Goal: Information Seeking & Learning: Find specific page/section

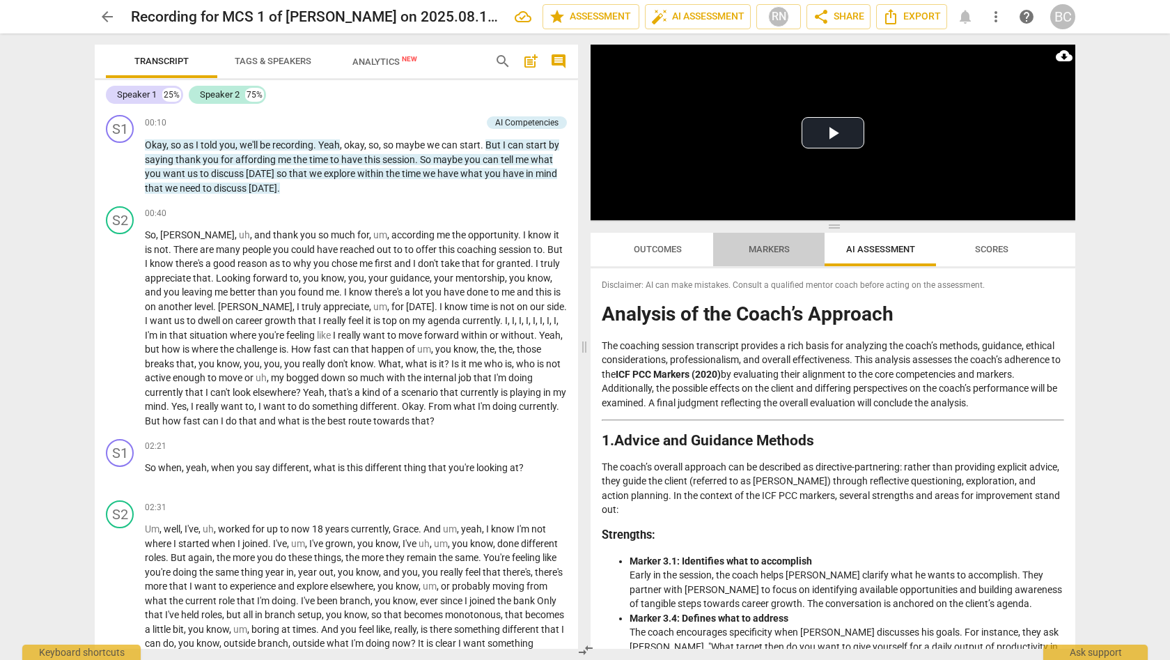
click at [782, 251] on span "Markers" at bounding box center [769, 249] width 41 height 10
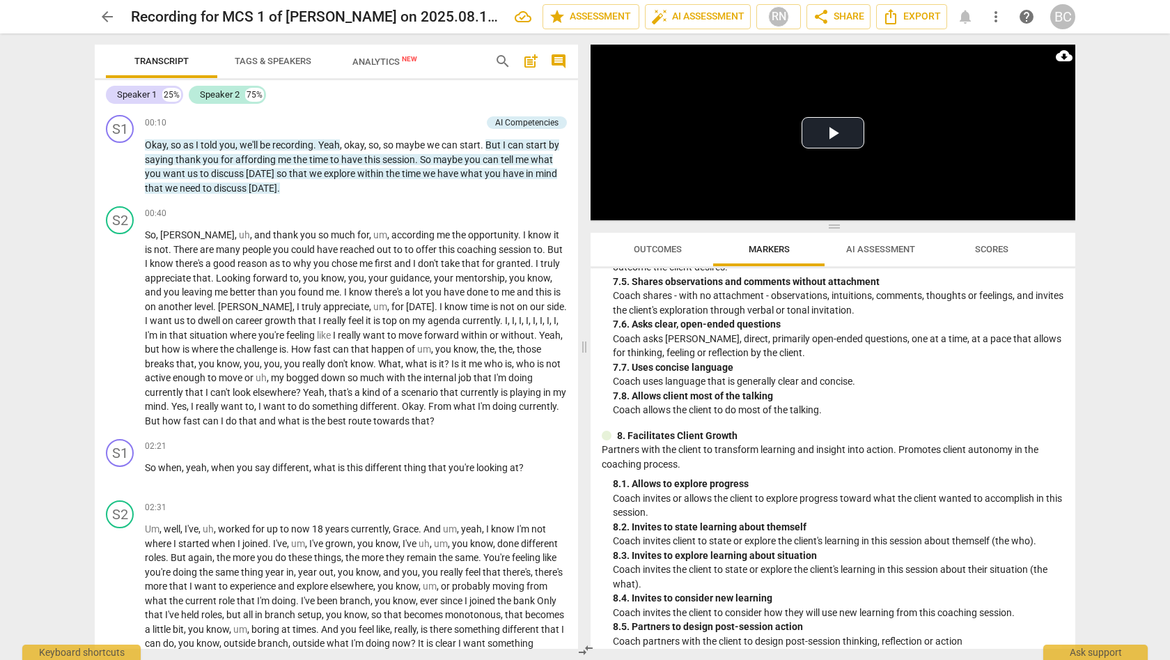
scroll to position [1470, 0]
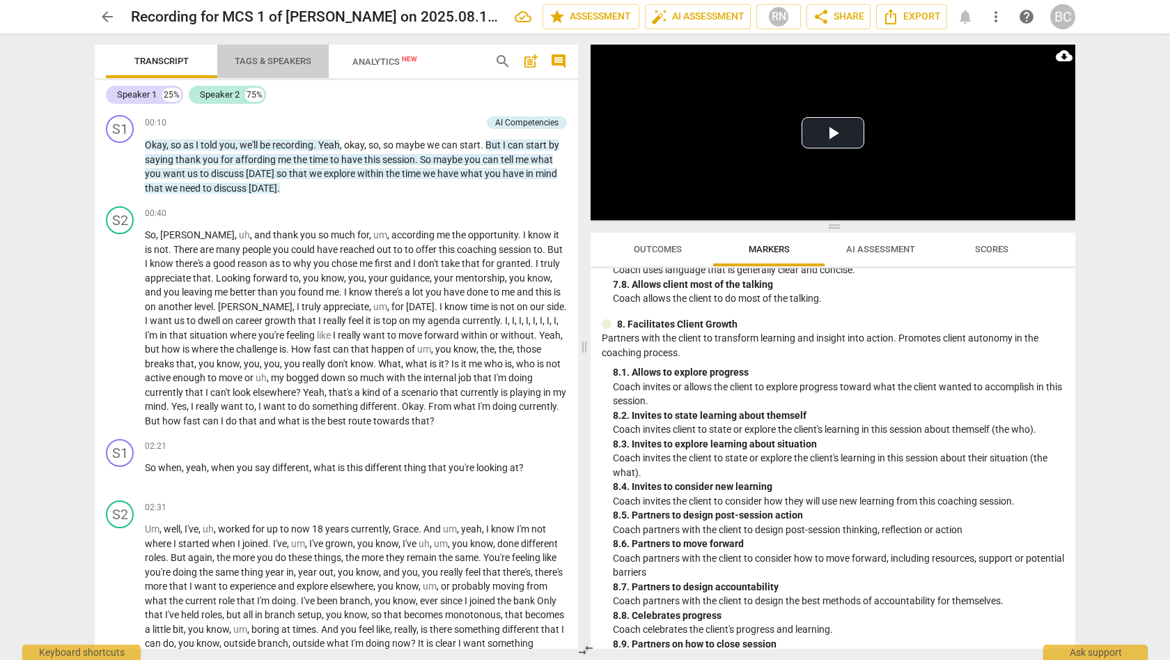
click at [286, 61] on span "Tags & Speakers" at bounding box center [273, 61] width 77 height 10
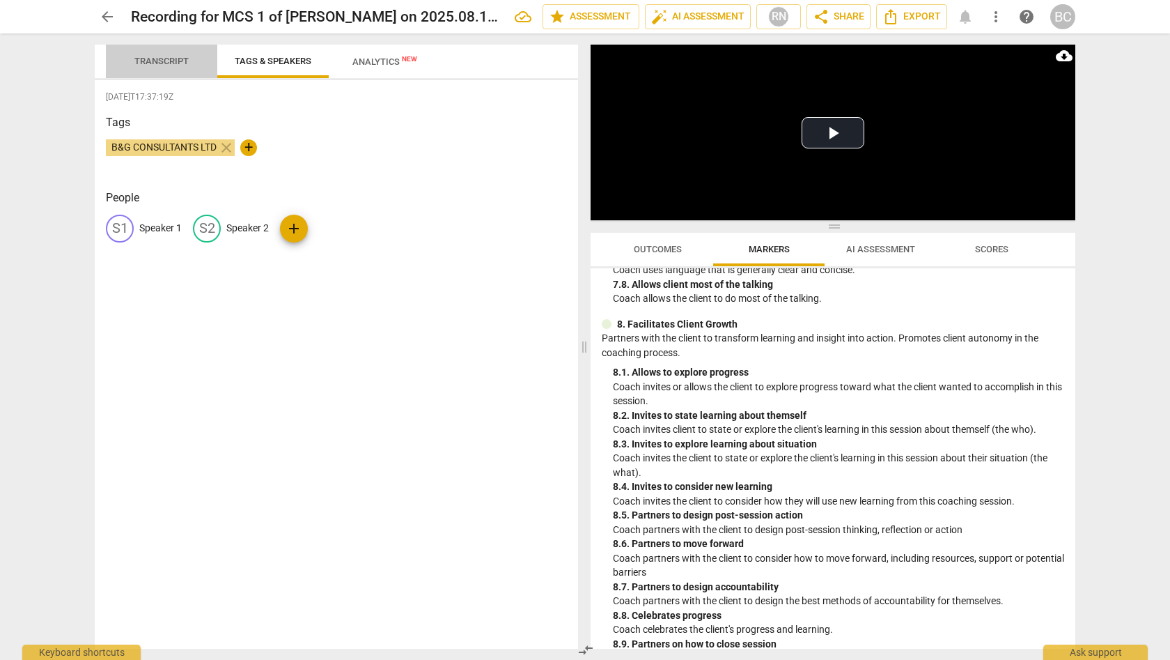
click at [173, 59] on span "Transcript" at bounding box center [161, 61] width 54 height 10
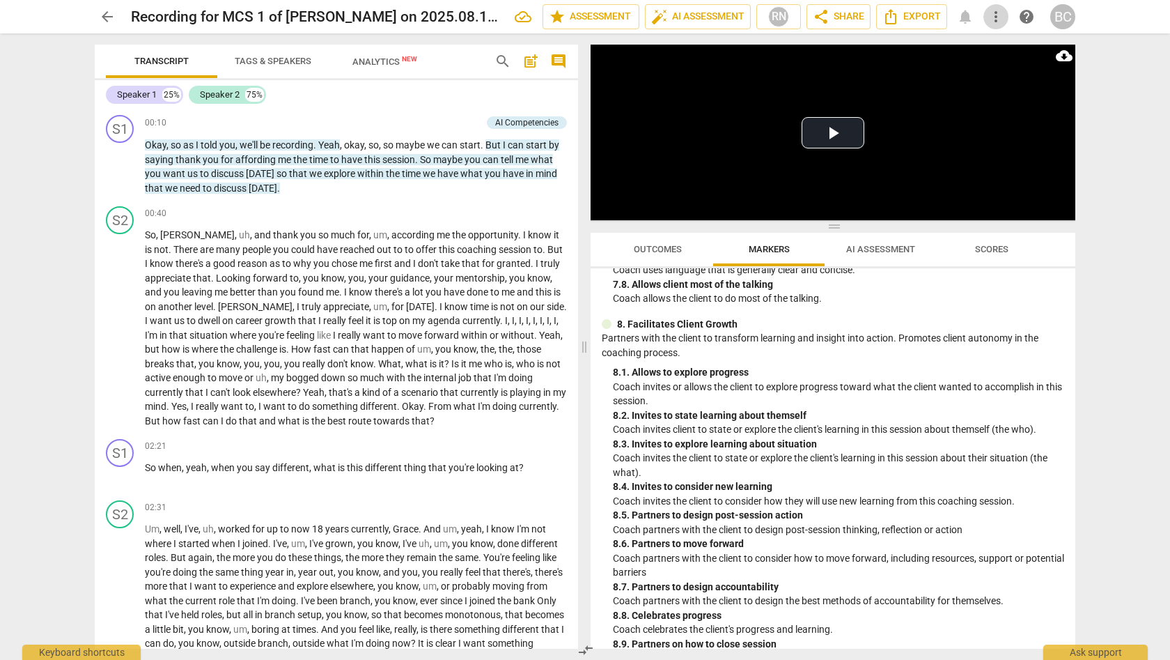
click at [996, 17] on span "more_vert" at bounding box center [996, 16] width 17 height 17
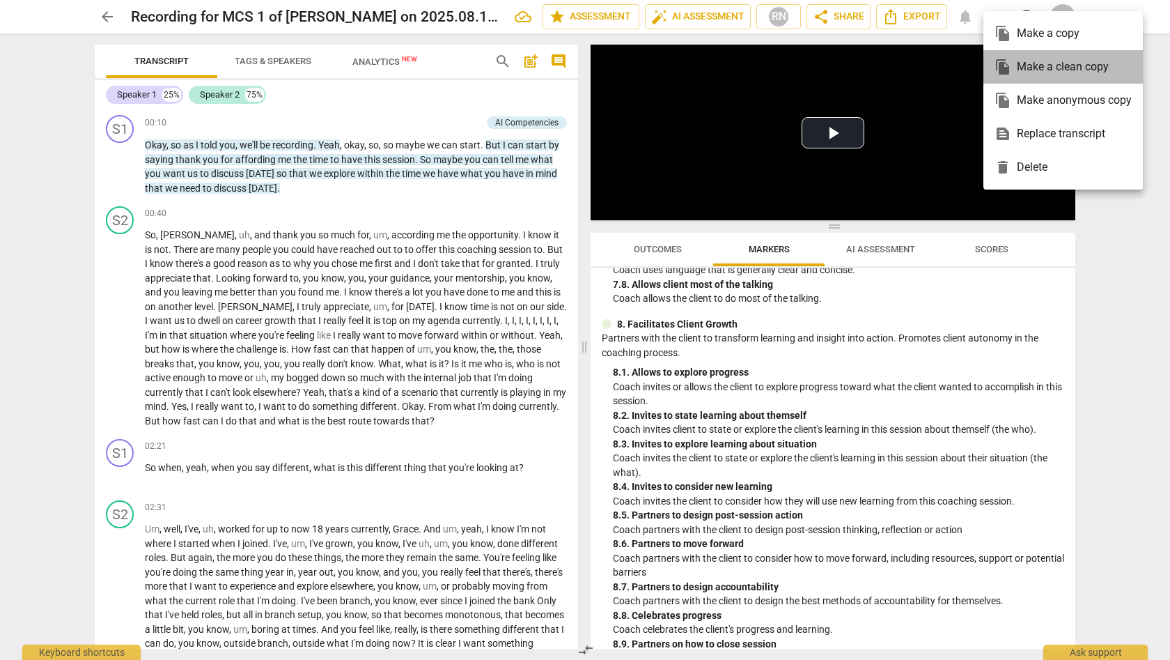
click at [1027, 61] on div "file_copy Make a clean copy" at bounding box center [1063, 66] width 137 height 33
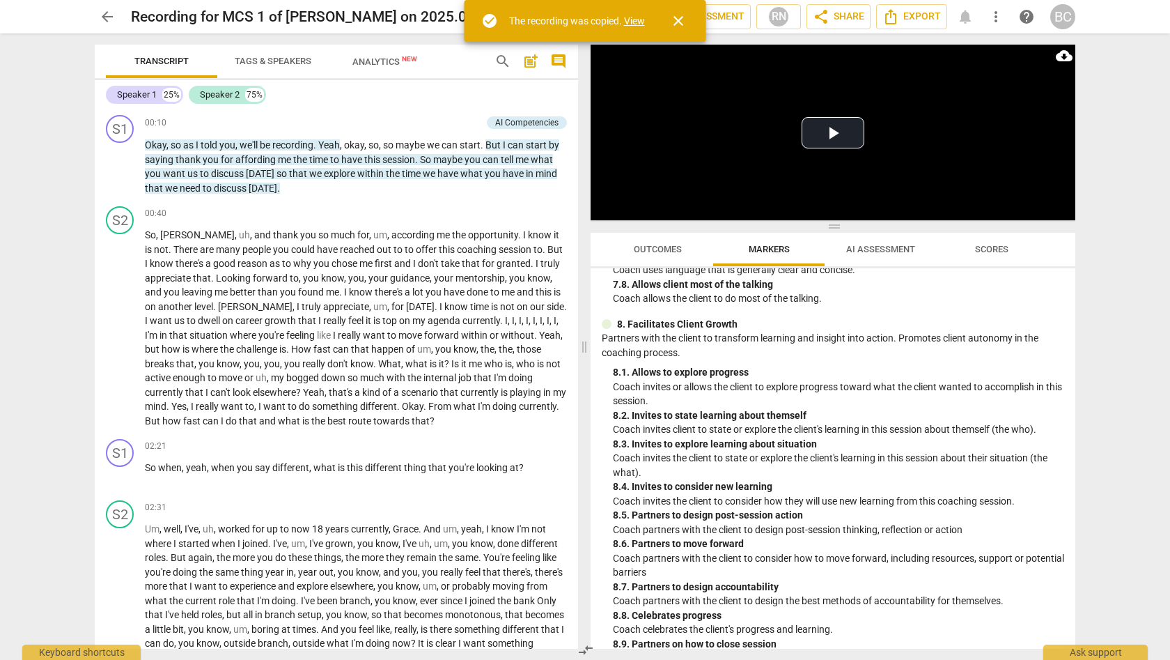
click at [639, 22] on link "View" at bounding box center [634, 20] width 21 height 11
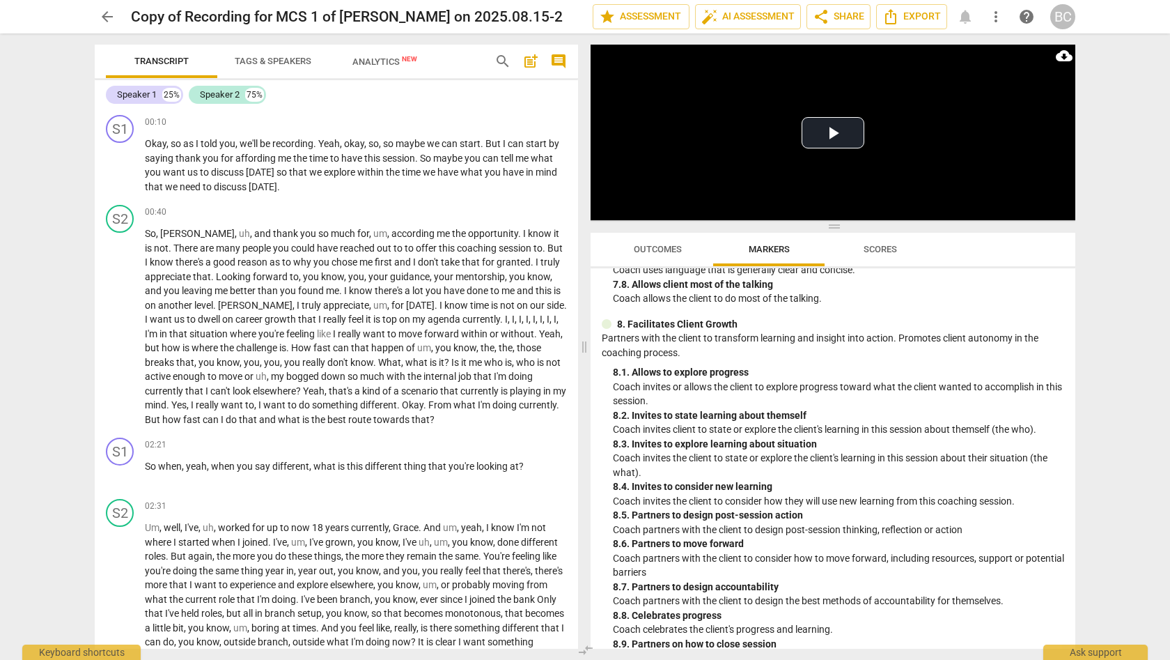
scroll to position [1464, 0]
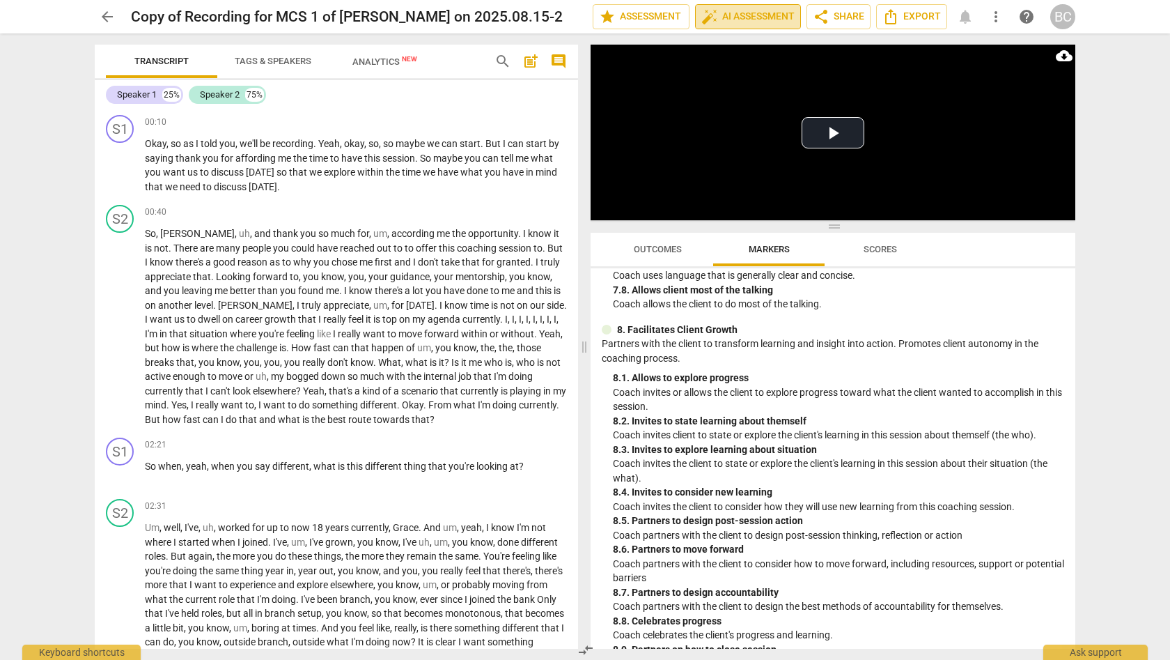
click at [731, 15] on span "auto_fix_high AI Assessment" at bounding box center [747, 16] width 93 height 17
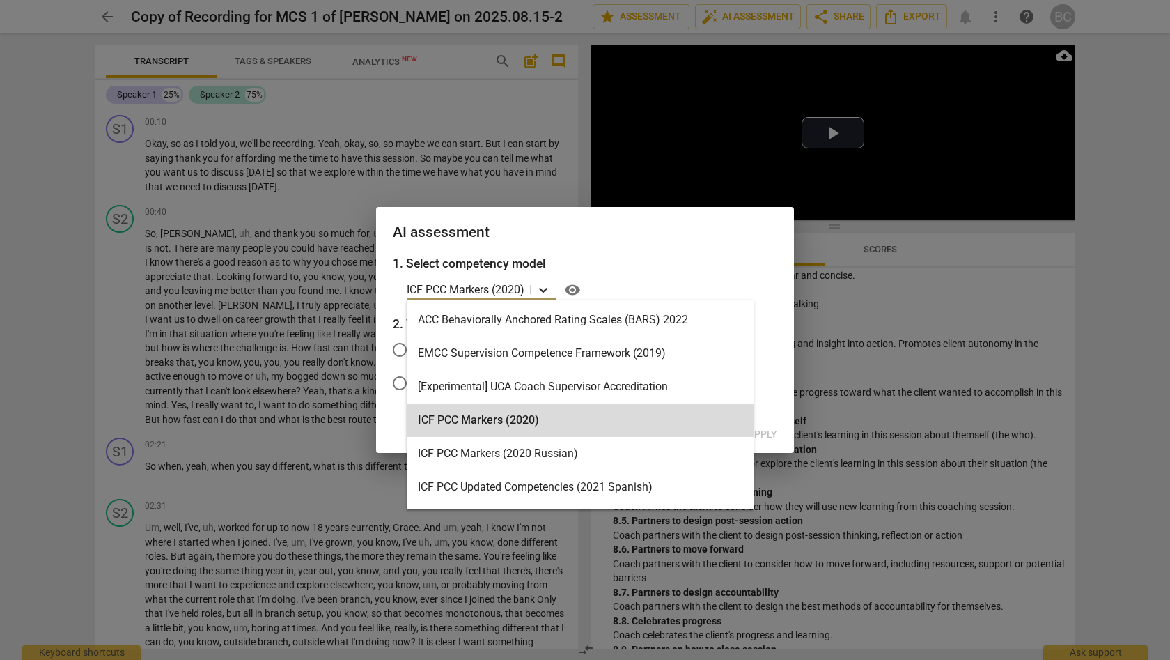
click at [545, 290] on icon at bounding box center [543, 290] width 8 height 5
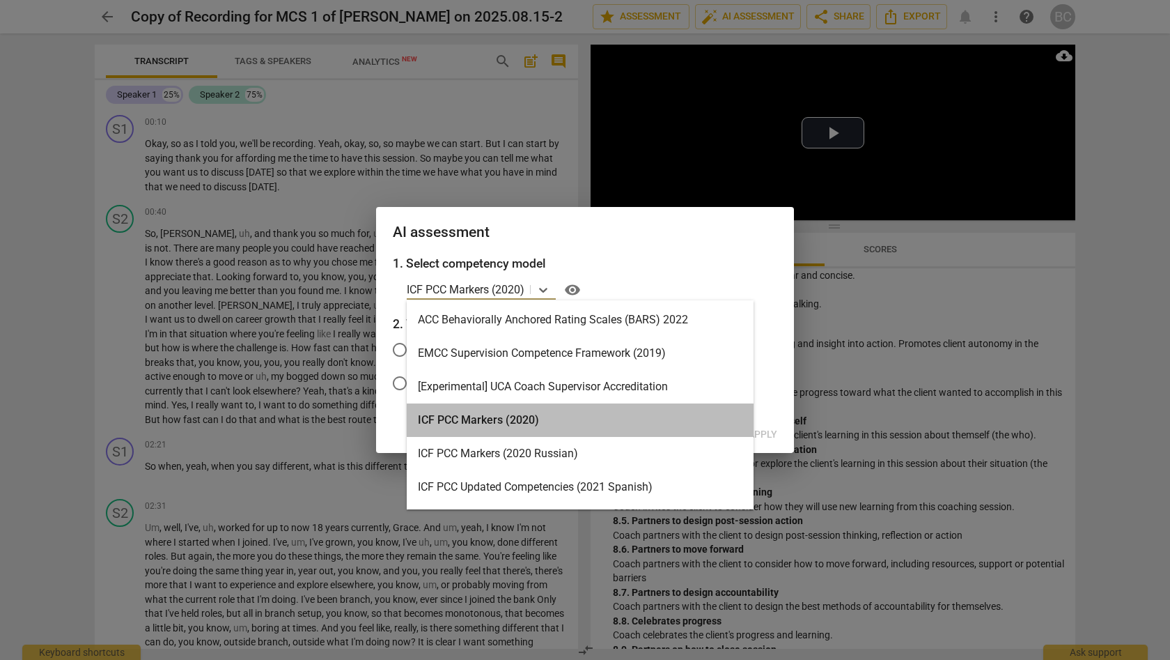
click at [474, 419] on div "ICF PCC Markers (2020)" at bounding box center [580, 419] width 347 height 33
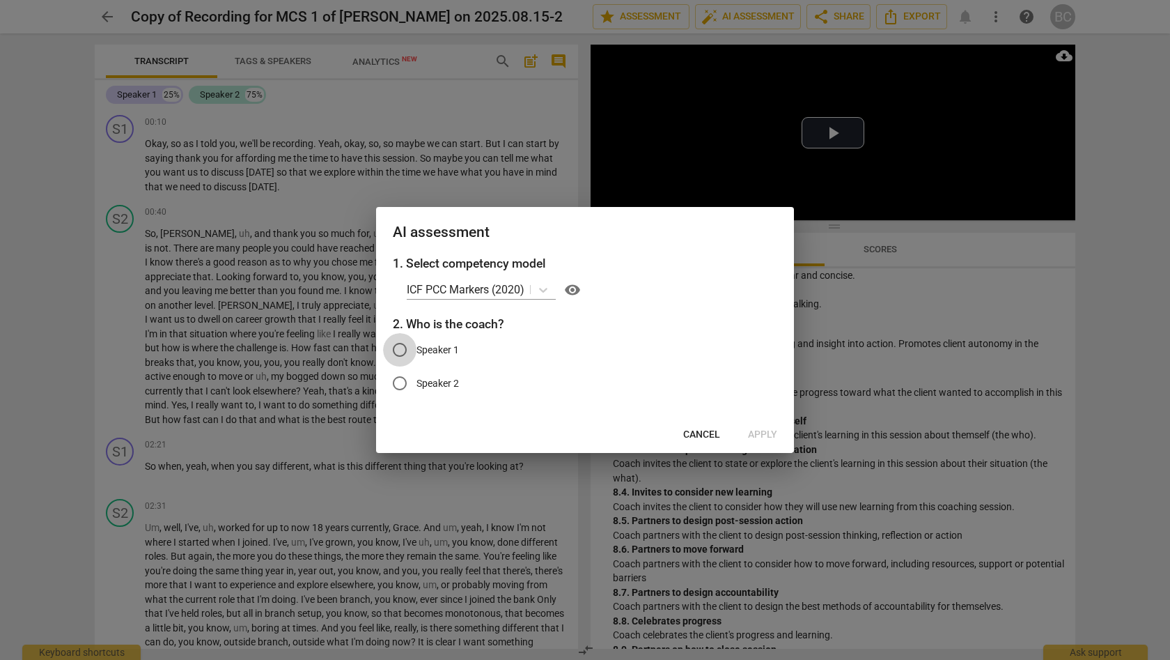
click at [402, 352] on input "Speaker 1" at bounding box center [399, 349] width 33 height 33
radio input "true"
click at [767, 432] on span "Apply" at bounding box center [762, 435] width 29 height 14
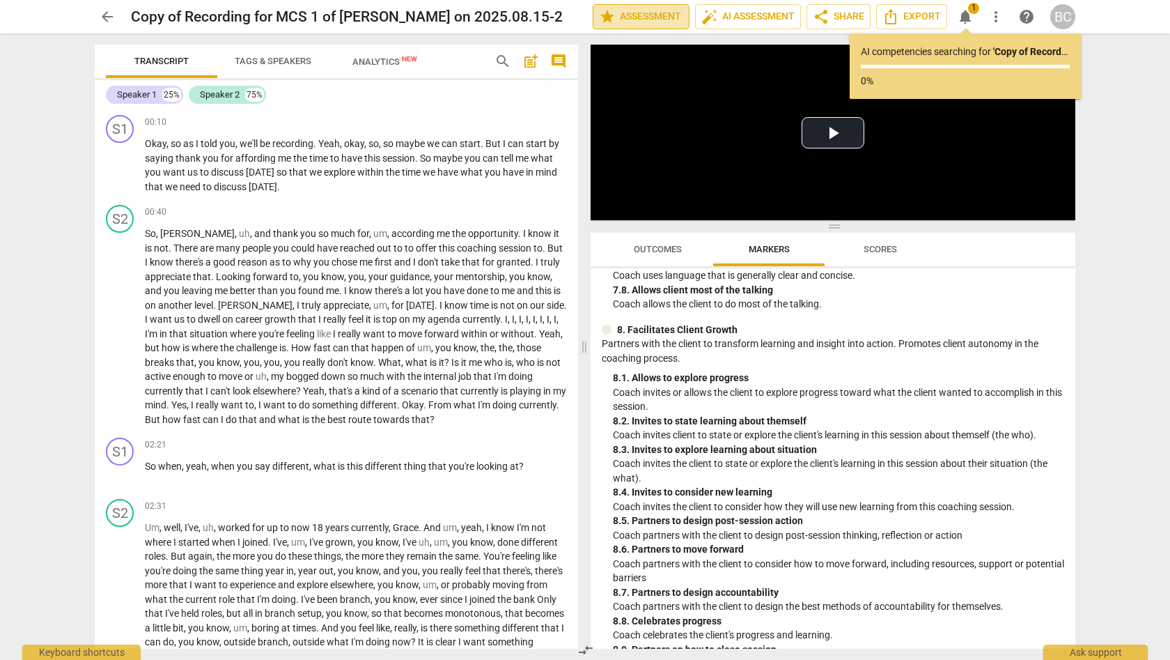
click at [645, 19] on span "star Assessment" at bounding box center [641, 16] width 84 height 17
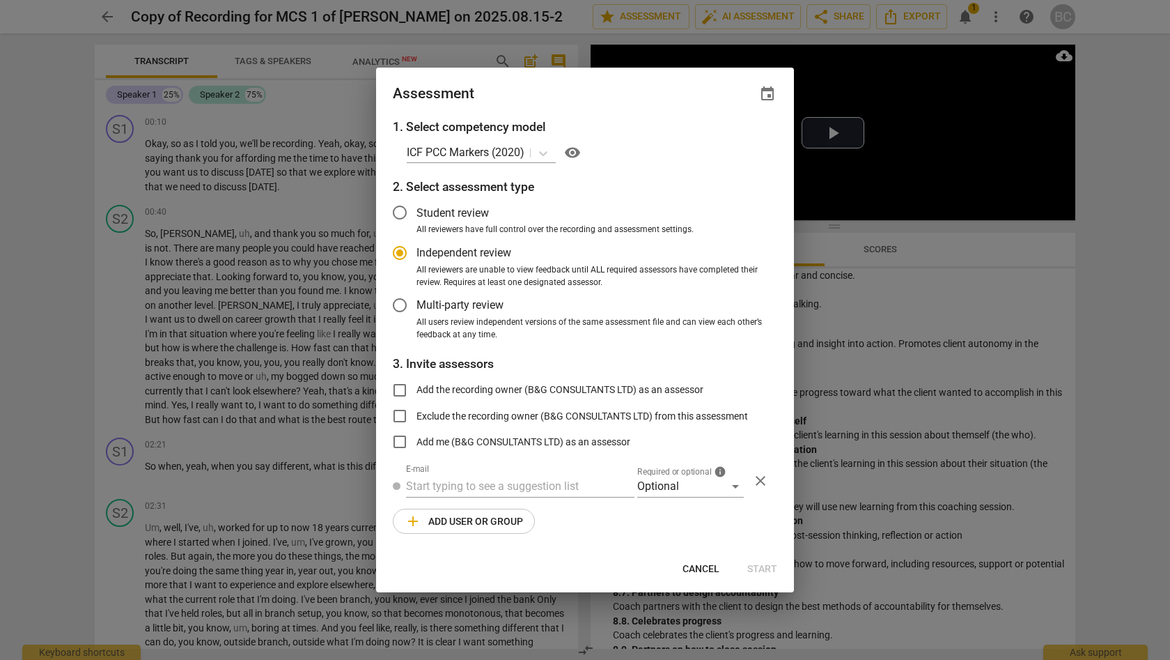
radio input "false"
click at [402, 306] on input "Multi-party review" at bounding box center [399, 304] width 33 height 33
radio input "false"
click at [403, 439] on input "Add me (B&G CONSULTANTS LTD) as an assessor" at bounding box center [399, 441] width 33 height 33
checkbox input "true"
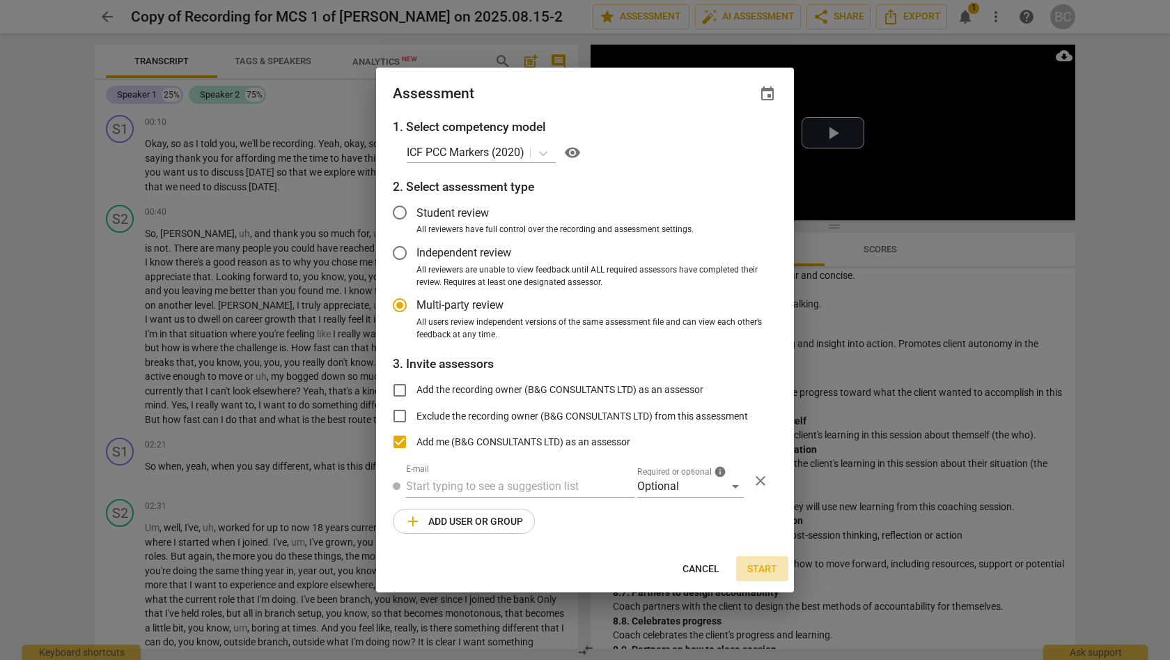
click at [763, 565] on span "Start" at bounding box center [762, 569] width 30 height 14
radio input "false"
type input "B&G CONSULTANTS LTD <gnuthu@bgconsultants.org>"
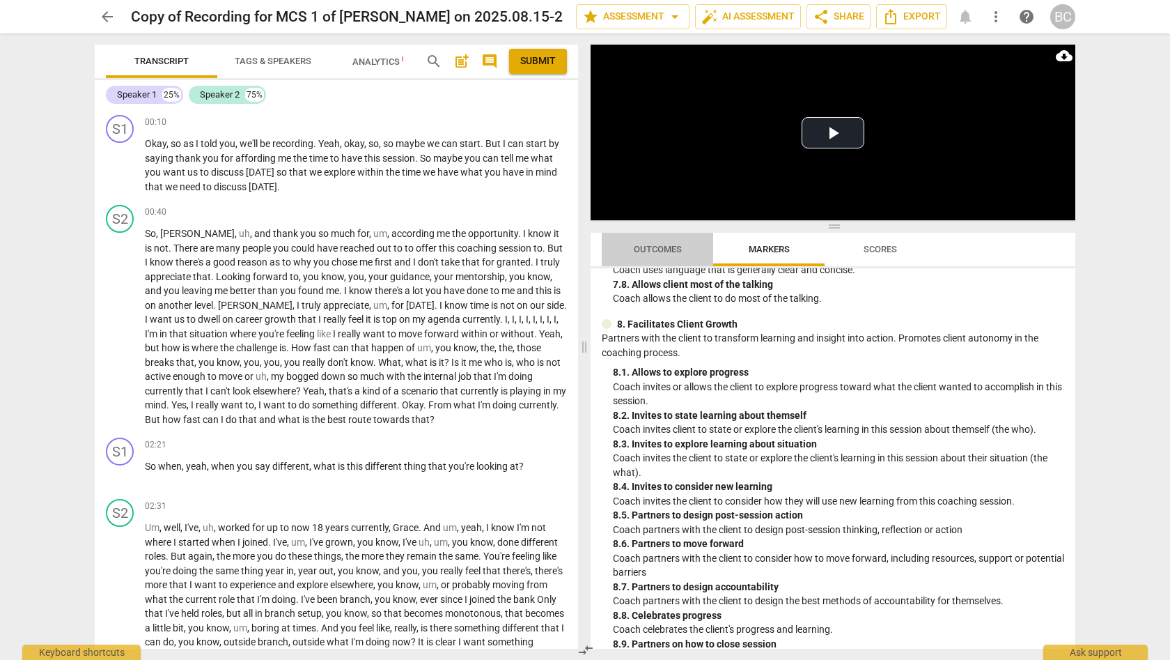
click at [658, 251] on span "Outcomes" at bounding box center [658, 249] width 48 height 10
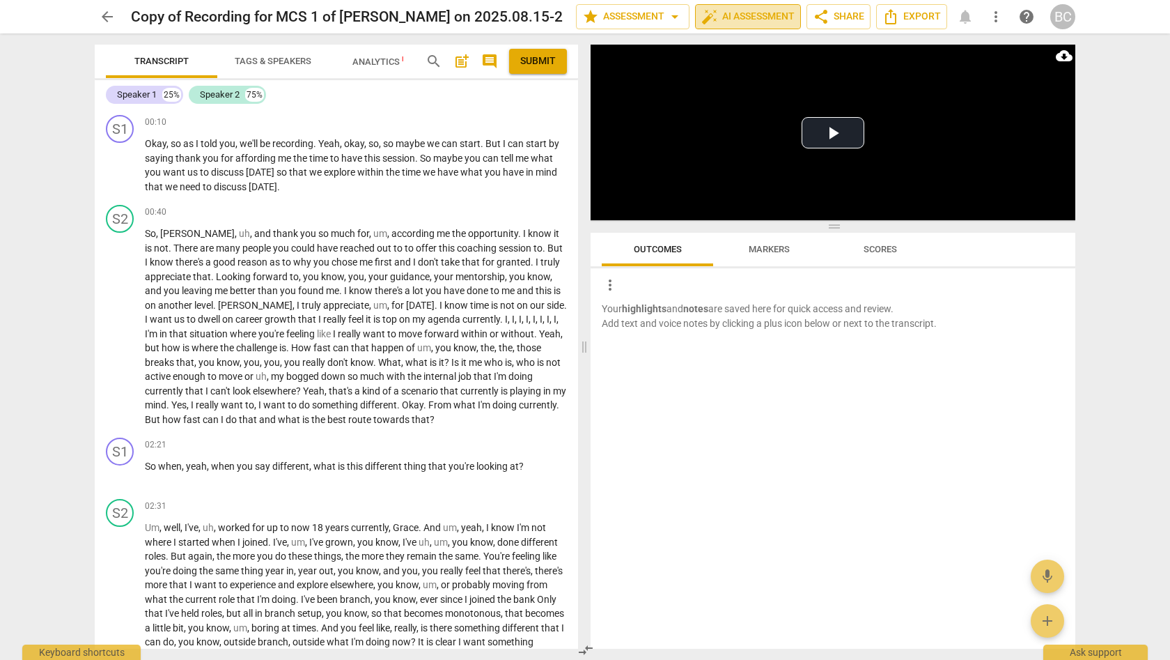
click at [726, 17] on span "auto_fix_high AI Assessment" at bounding box center [747, 16] width 93 height 17
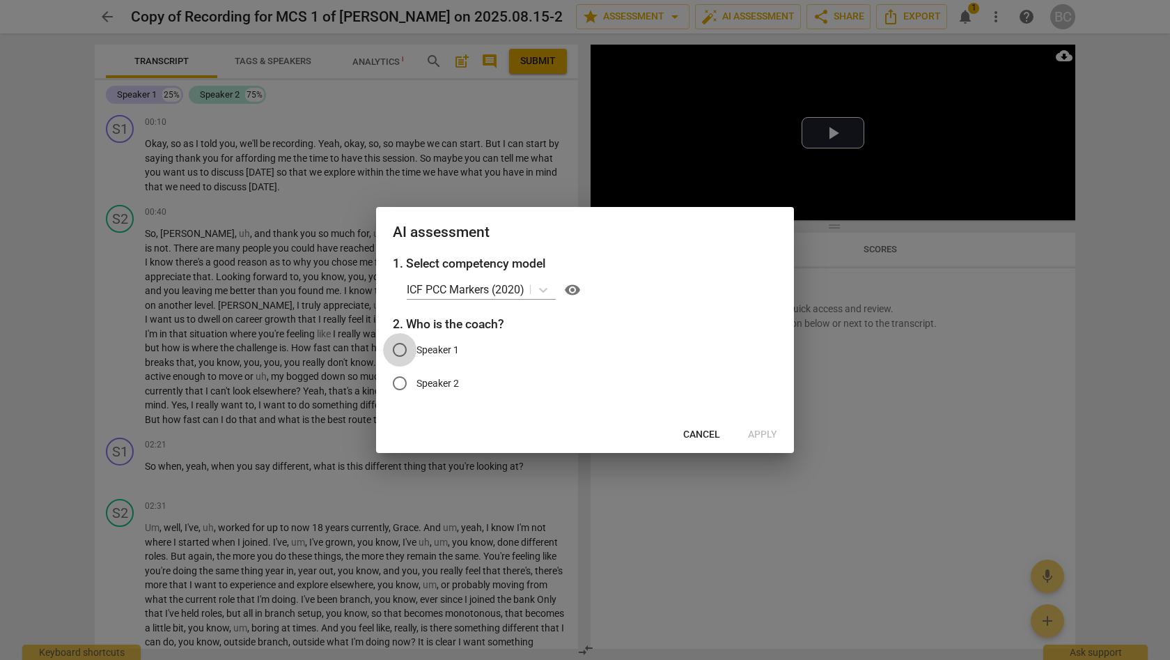
click at [403, 349] on input "Speaker 1" at bounding box center [399, 349] width 33 height 33
radio input "true"
click at [754, 432] on span "Apply" at bounding box center [762, 435] width 29 height 14
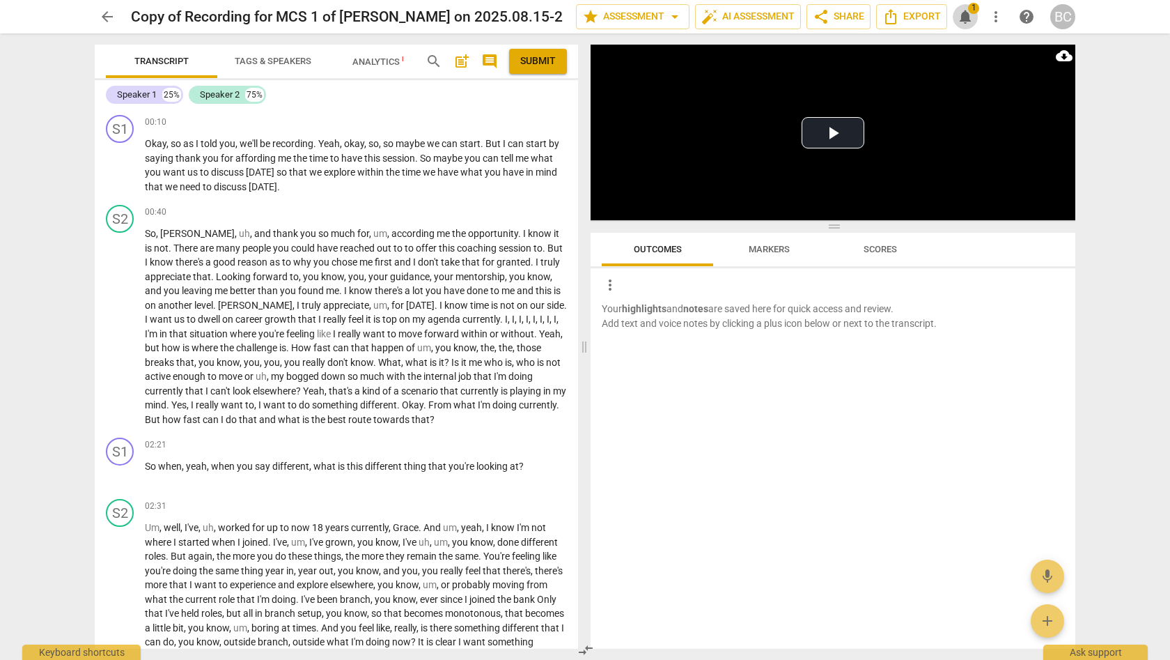
click at [971, 12] on span "1" at bounding box center [973, 8] width 11 height 11
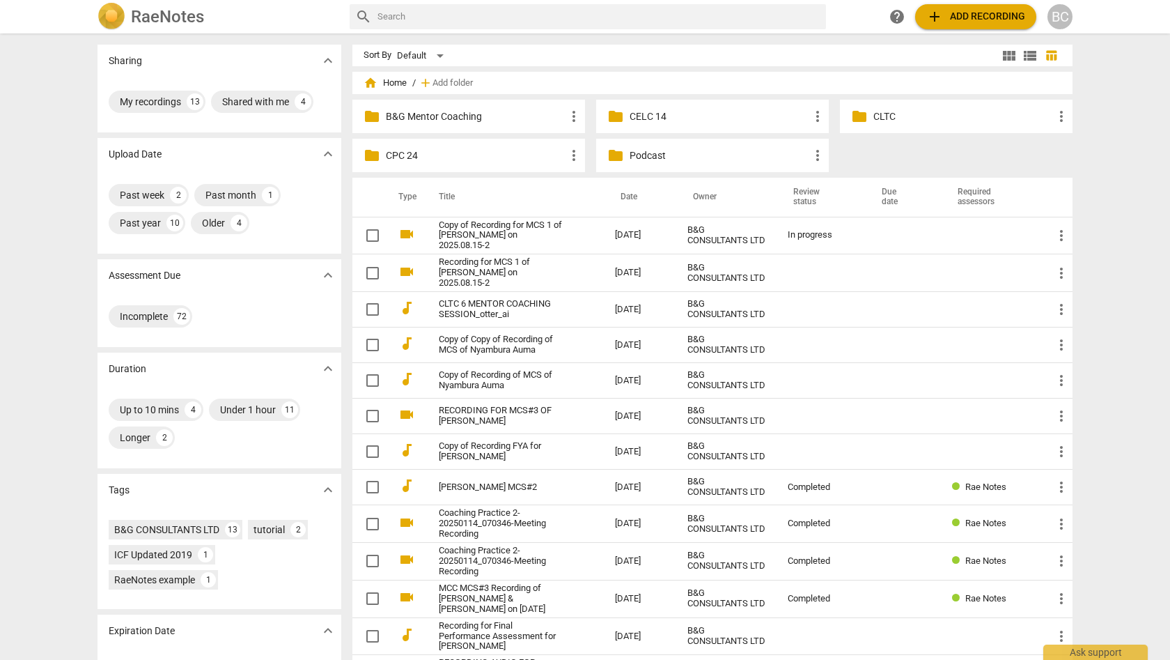
click at [890, 116] on p "CLTC" at bounding box center [963, 116] width 180 height 15
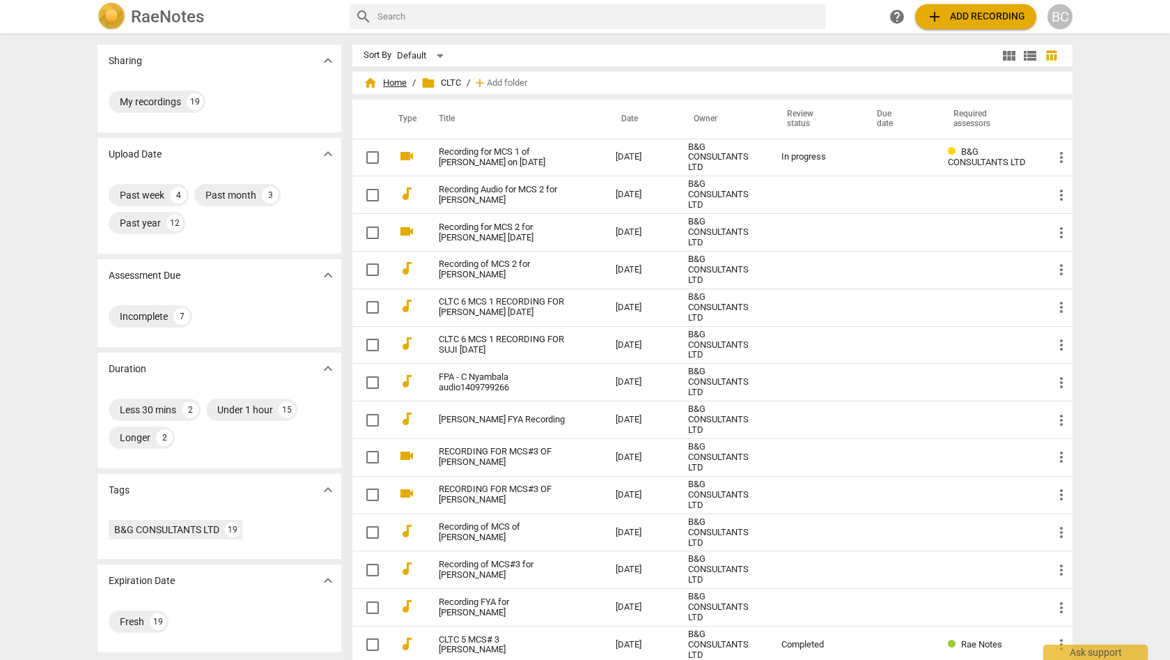
click at [389, 80] on span "home Home" at bounding box center [385, 83] width 43 height 14
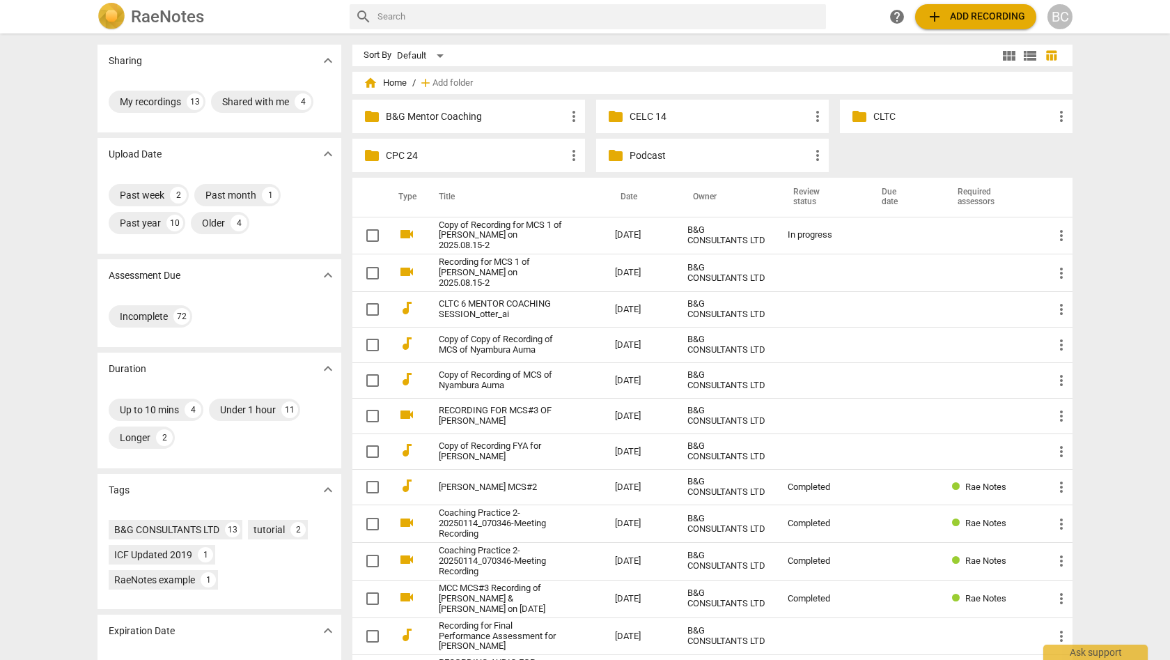
click at [852, 113] on span "folder" at bounding box center [859, 116] width 17 height 17
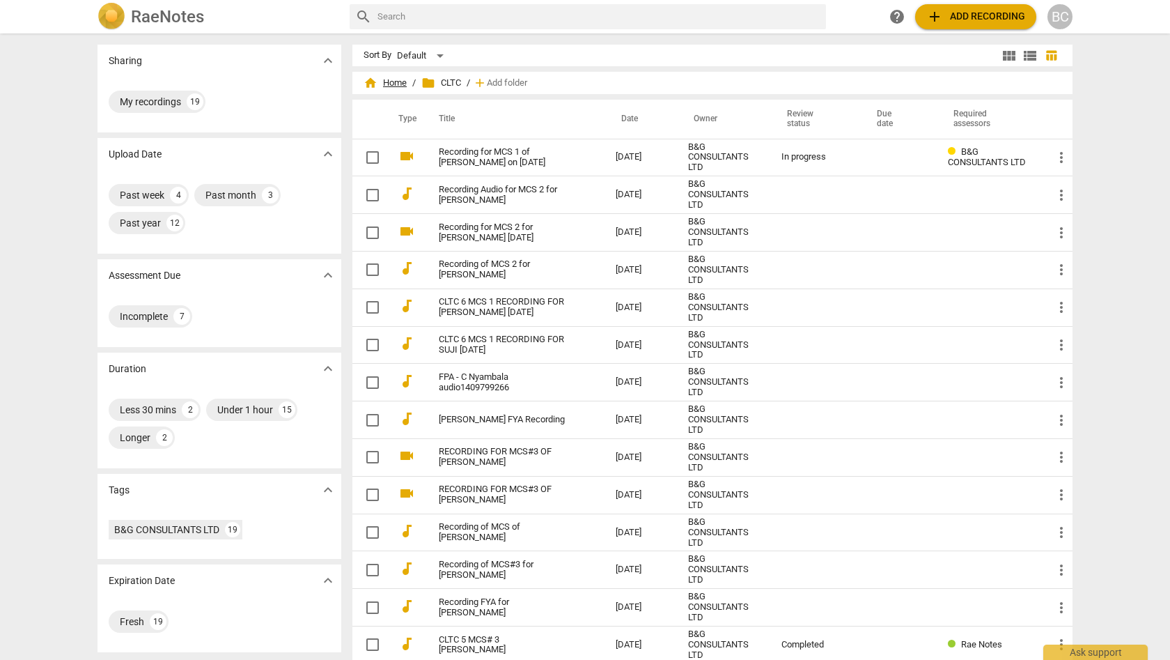
click at [398, 81] on span "home Home" at bounding box center [385, 83] width 43 height 14
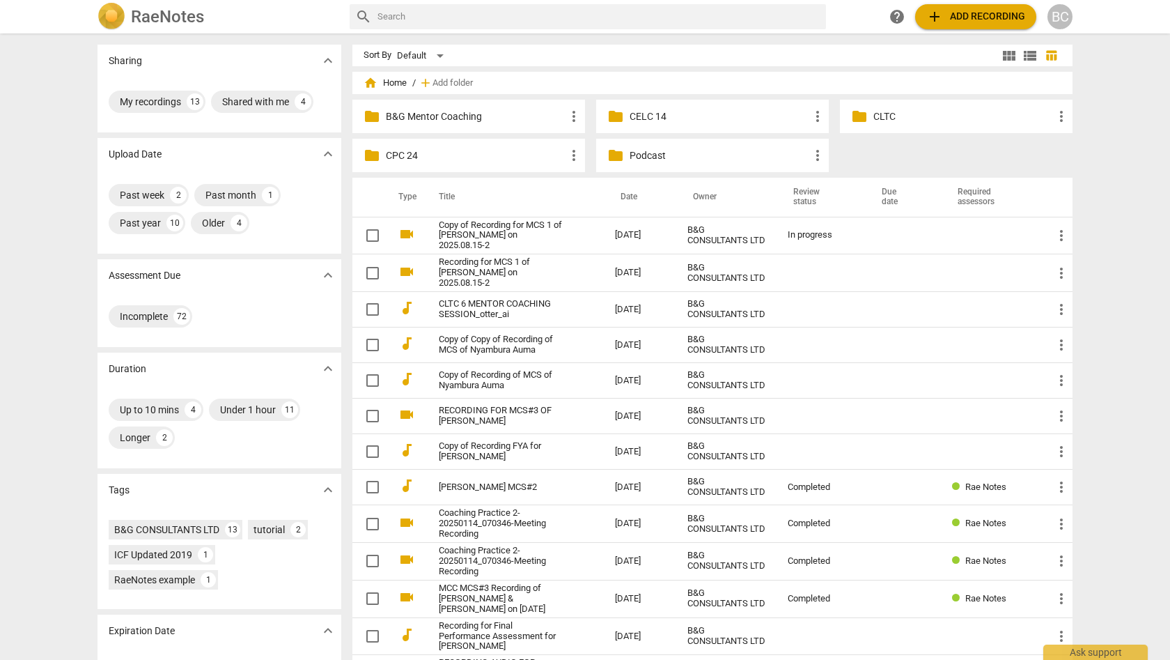
click at [455, 17] on input "text" at bounding box center [599, 17] width 443 height 22
type input "[PERSON_NAME]"
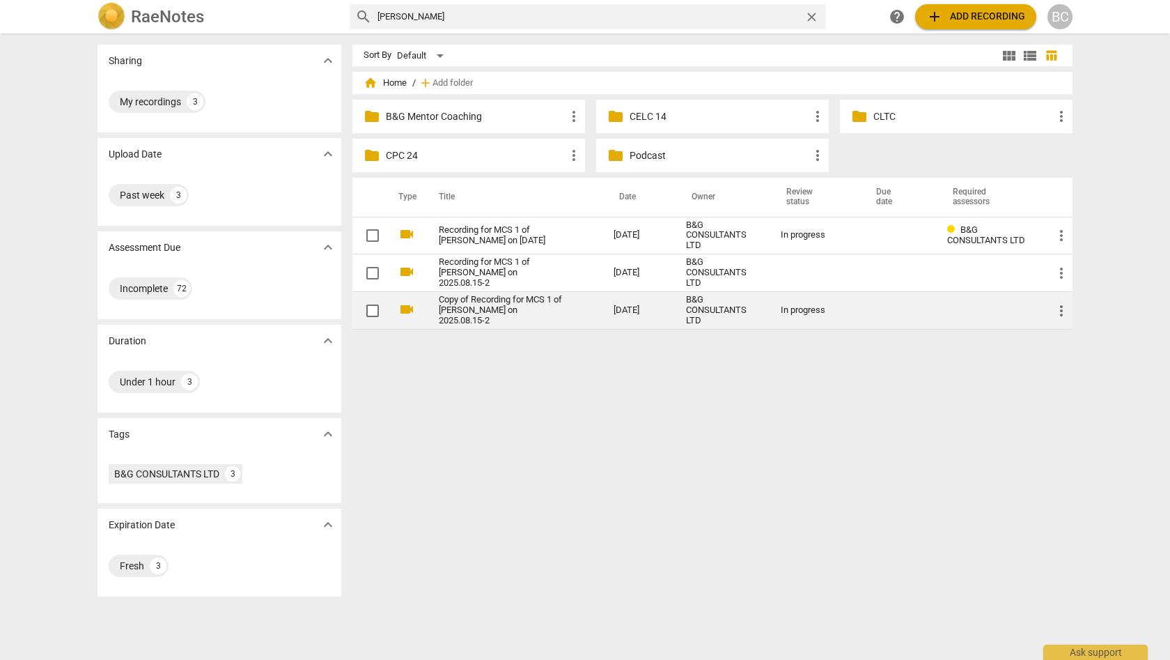
click at [483, 304] on link "Copy of Recording for MCS 1 of [PERSON_NAME] on 2025.08.15-2" at bounding box center [501, 310] width 125 height 31
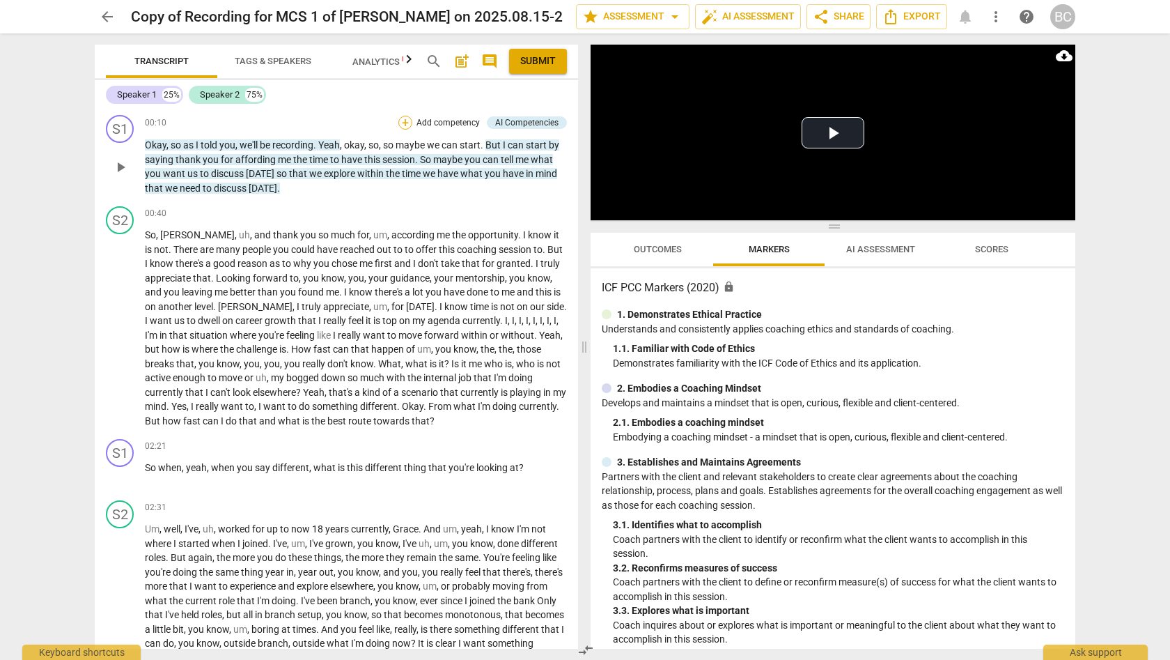
click at [400, 123] on div "+" at bounding box center [405, 123] width 14 height 14
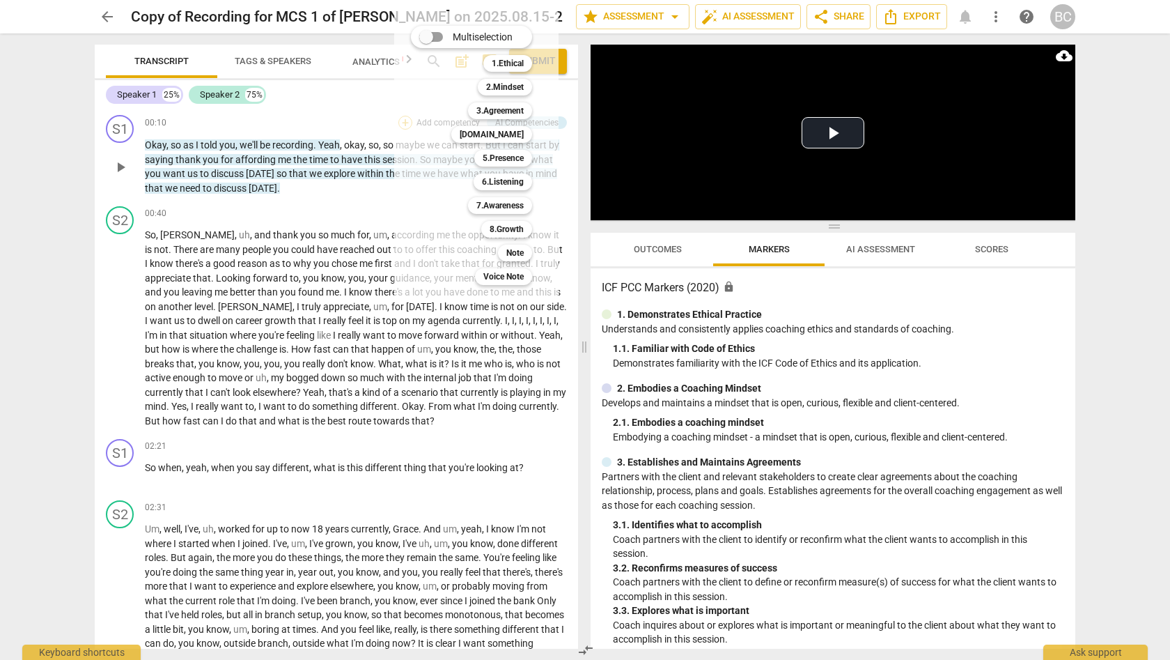
click at [400, 123] on div "Multiselection m 1.Ethical 1 2.Mindset 2 3.Agreement 3 [DOMAIN_NAME] 4 5.Presen…" at bounding box center [476, 155] width 164 height 288
click at [107, 17] on div at bounding box center [585, 330] width 1170 height 660
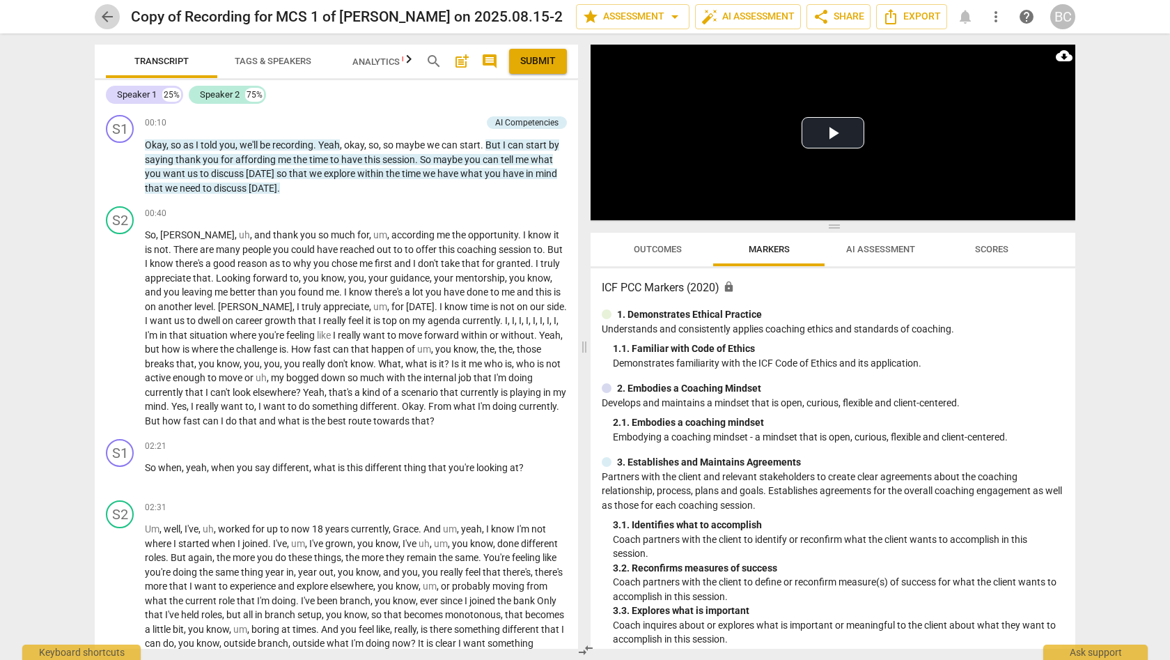
click at [107, 17] on span "arrow_back" at bounding box center [107, 16] width 17 height 17
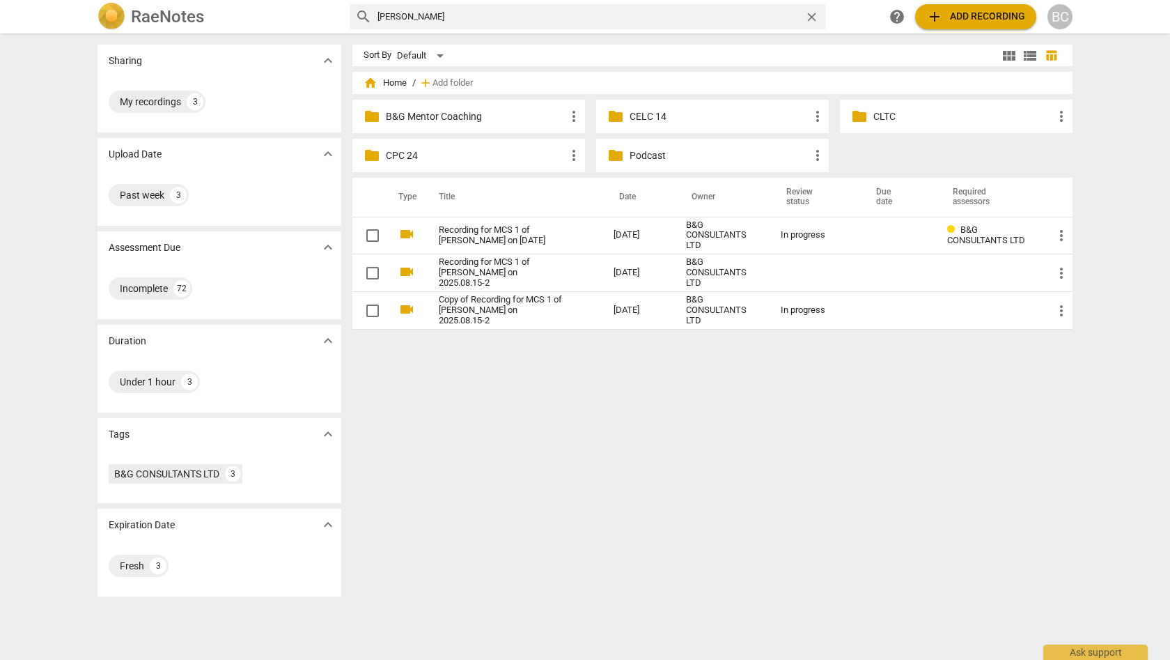
click at [444, 114] on p "B&G Mentor Coaching" at bounding box center [476, 116] width 180 height 15
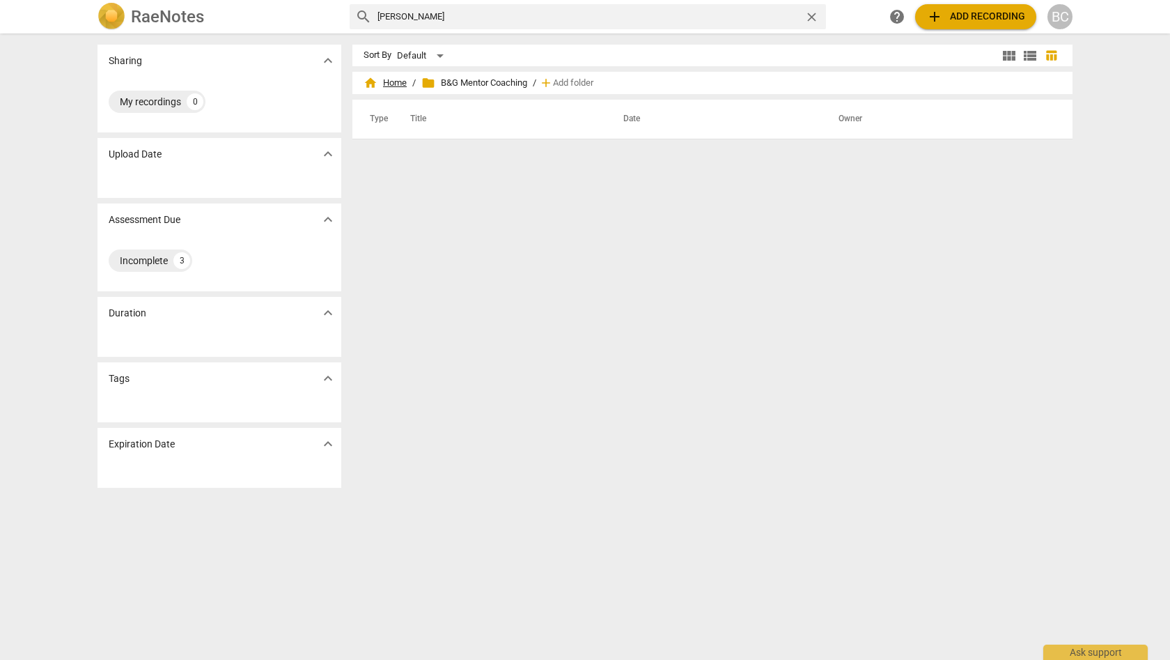
click at [399, 81] on span "home Home" at bounding box center [385, 83] width 43 height 14
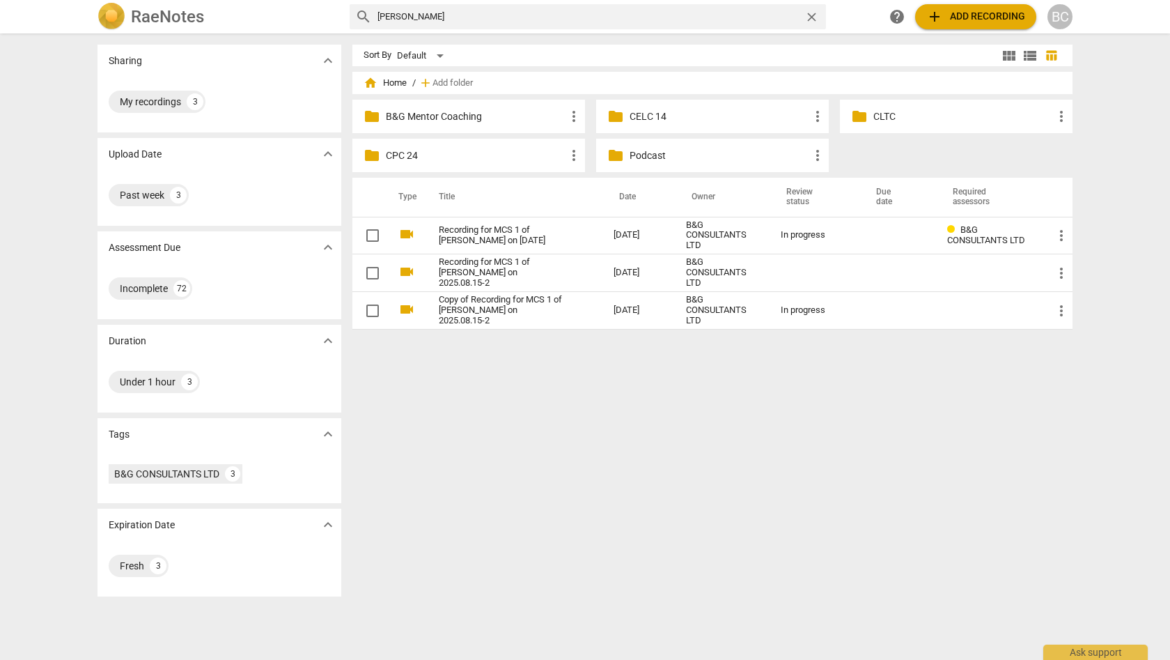
click at [398, 153] on p "CPC 24" at bounding box center [476, 155] width 180 height 15
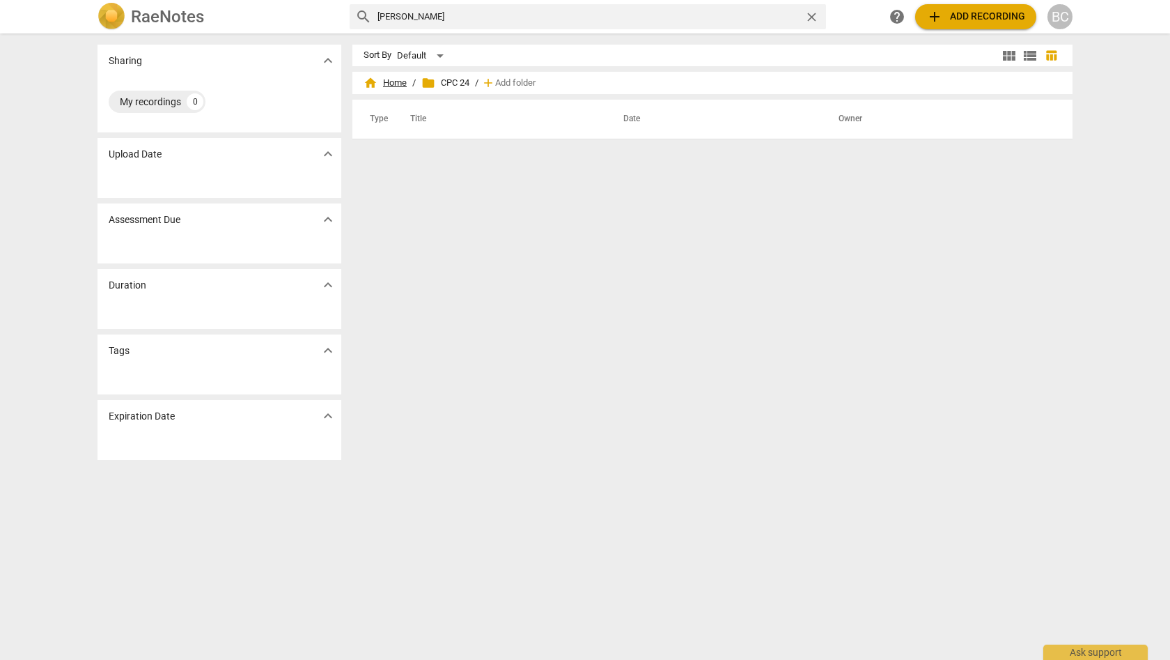
click at [392, 80] on span "home Home" at bounding box center [385, 83] width 43 height 14
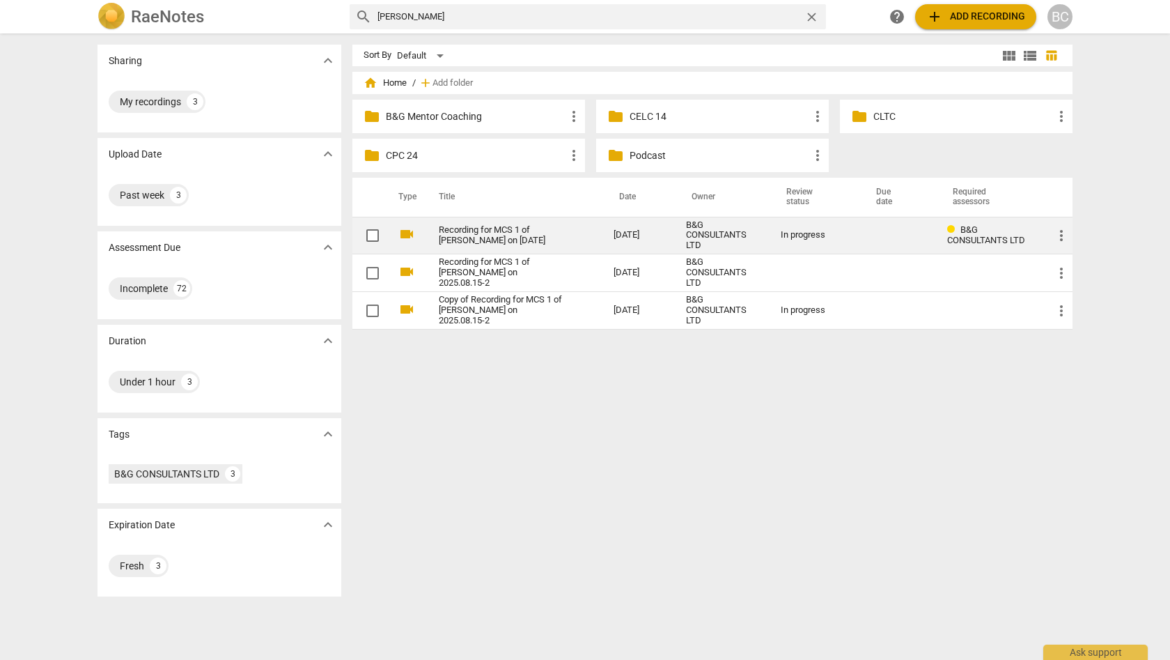
click at [819, 234] on div "In progress" at bounding box center [815, 235] width 68 height 10
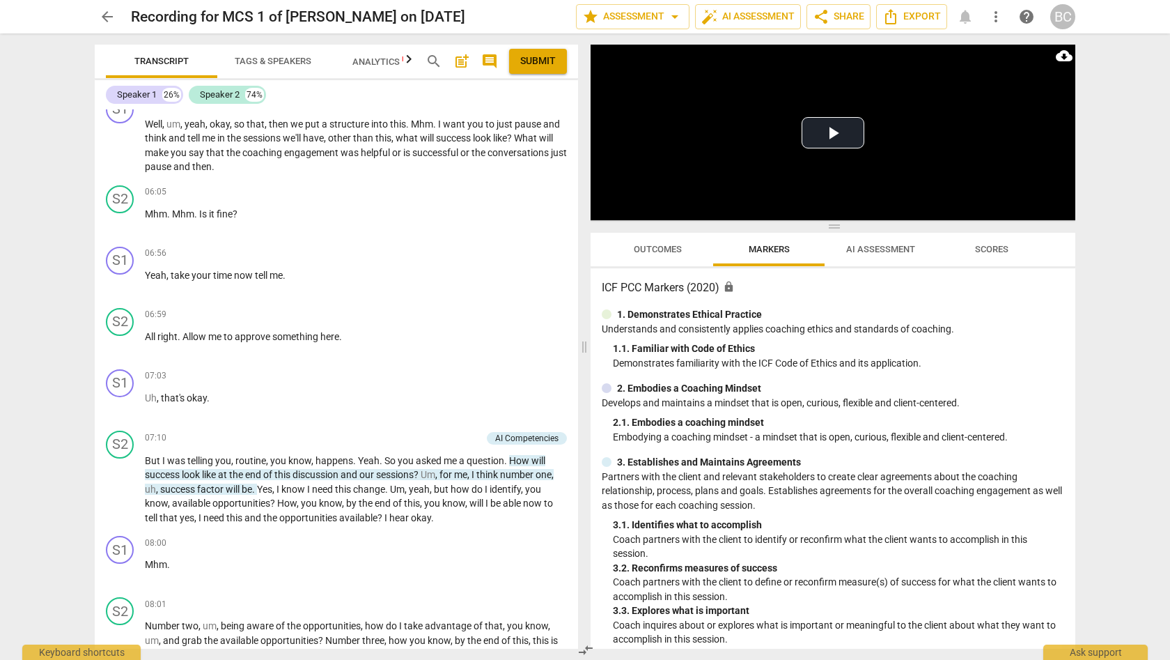
scroll to position [856, 0]
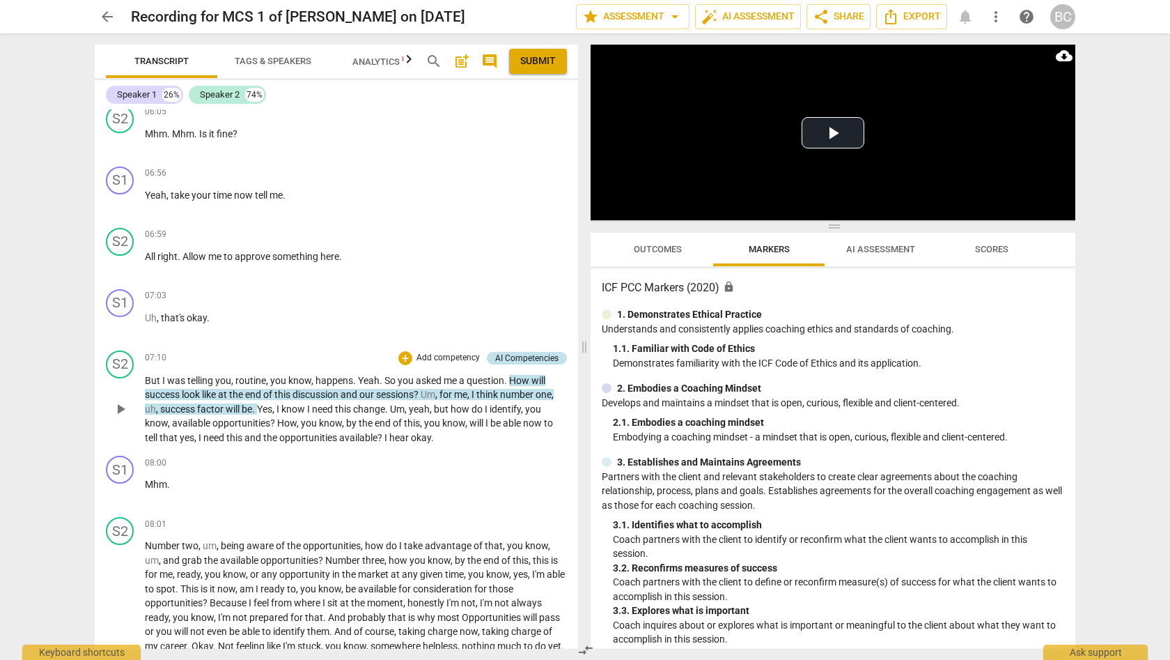
click at [531, 352] on div "AI Competencies" at bounding box center [526, 358] width 63 height 13
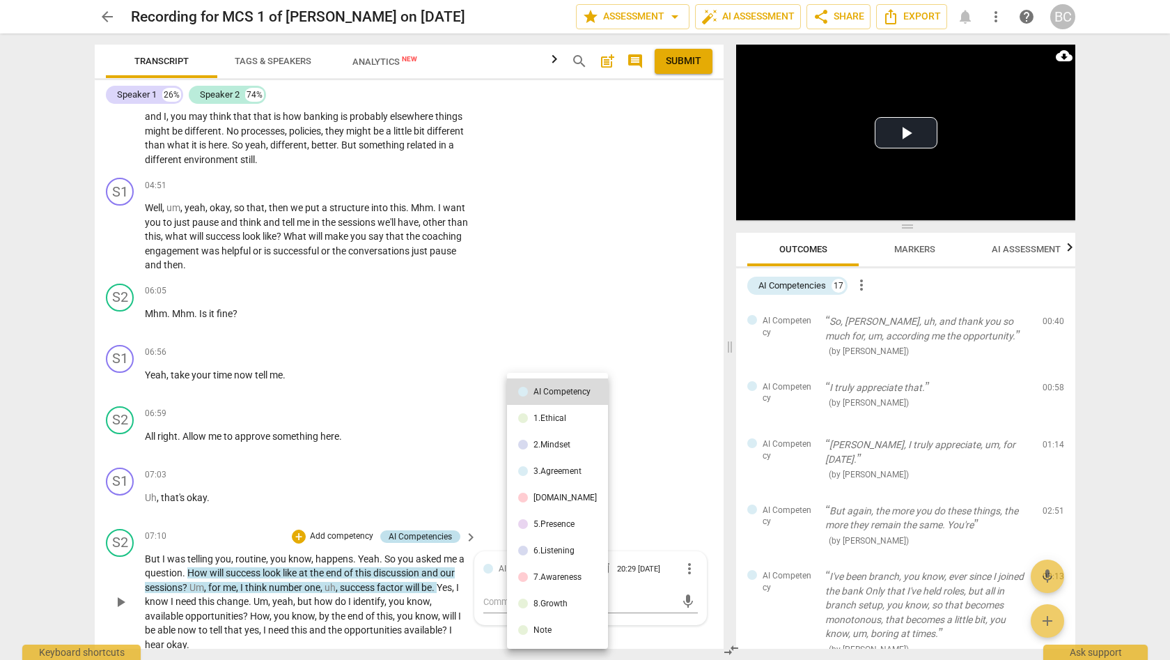
scroll to position [225, 0]
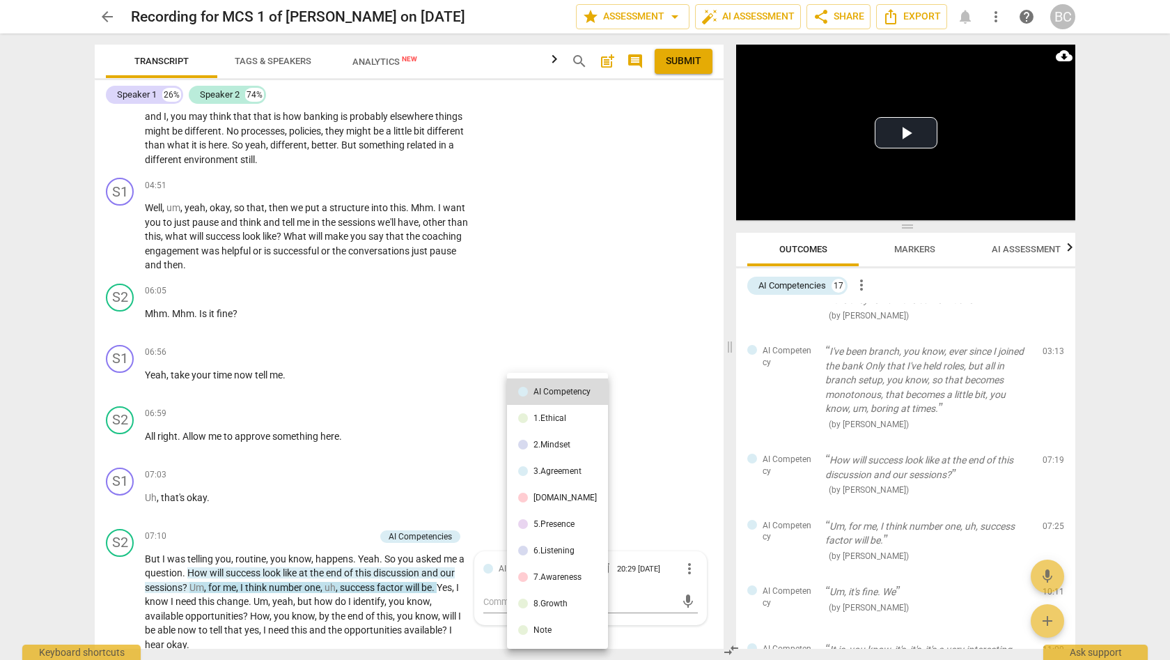
drag, startPoint x: 730, startPoint y: 344, endPoint x: 741, endPoint y: 357, distance: 17.3
click at [741, 357] on div at bounding box center [585, 330] width 1170 height 660
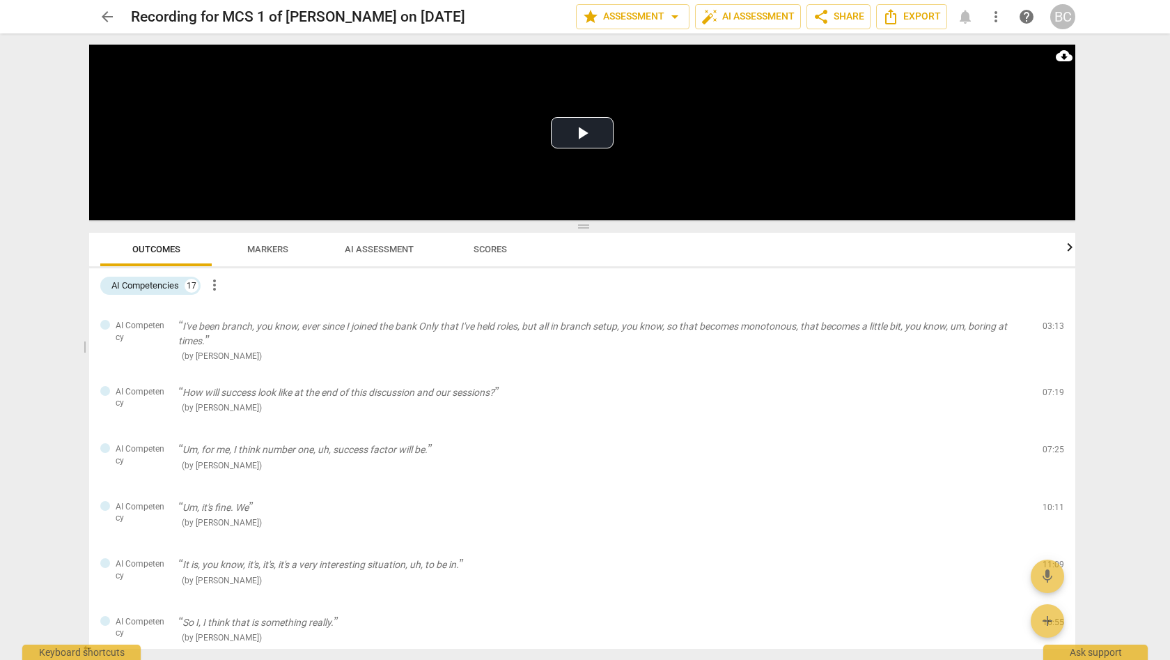
drag, startPoint x: 731, startPoint y: 372, endPoint x: 61, endPoint y: 395, distance: 670.5
click at [61, 395] on div "arrow_back Recording for MCS 1 of [PERSON_NAME] on [DATE] edit star Assessment …" at bounding box center [585, 330] width 1170 height 660
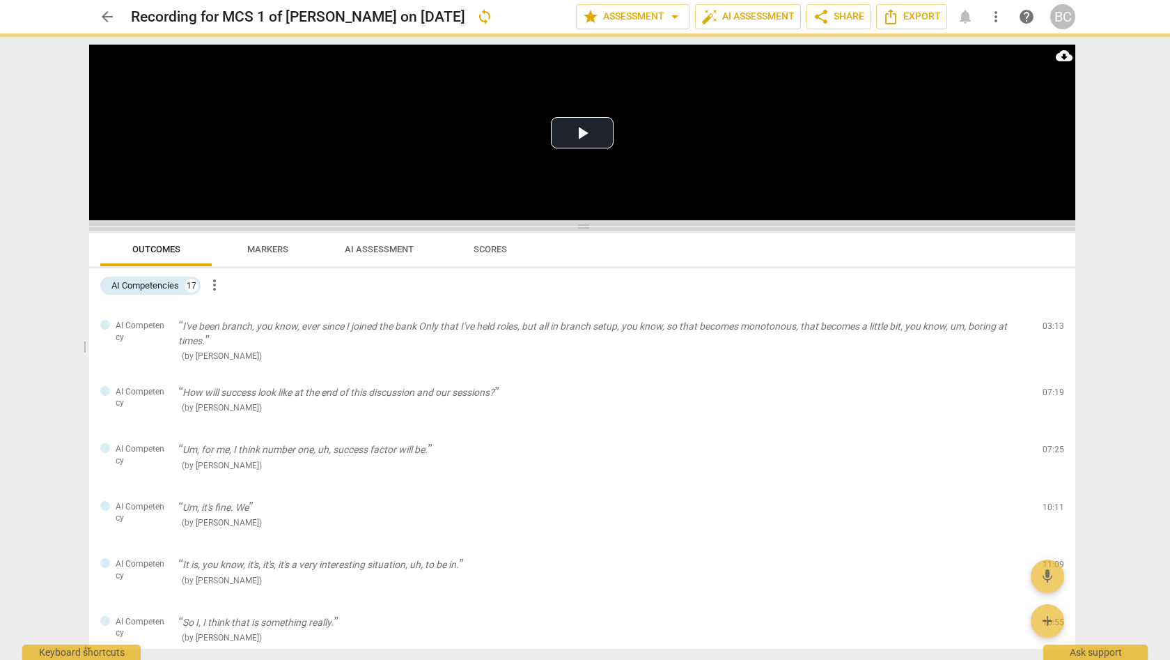
drag, startPoint x: 61, startPoint y: 395, endPoint x: 226, endPoint y: 224, distance: 237.0
click at [222, 225] on div "arrow_back Recording for MCS 1 of [PERSON_NAME] on [DATE] sync edit star Assess…" at bounding box center [585, 330] width 1170 height 660
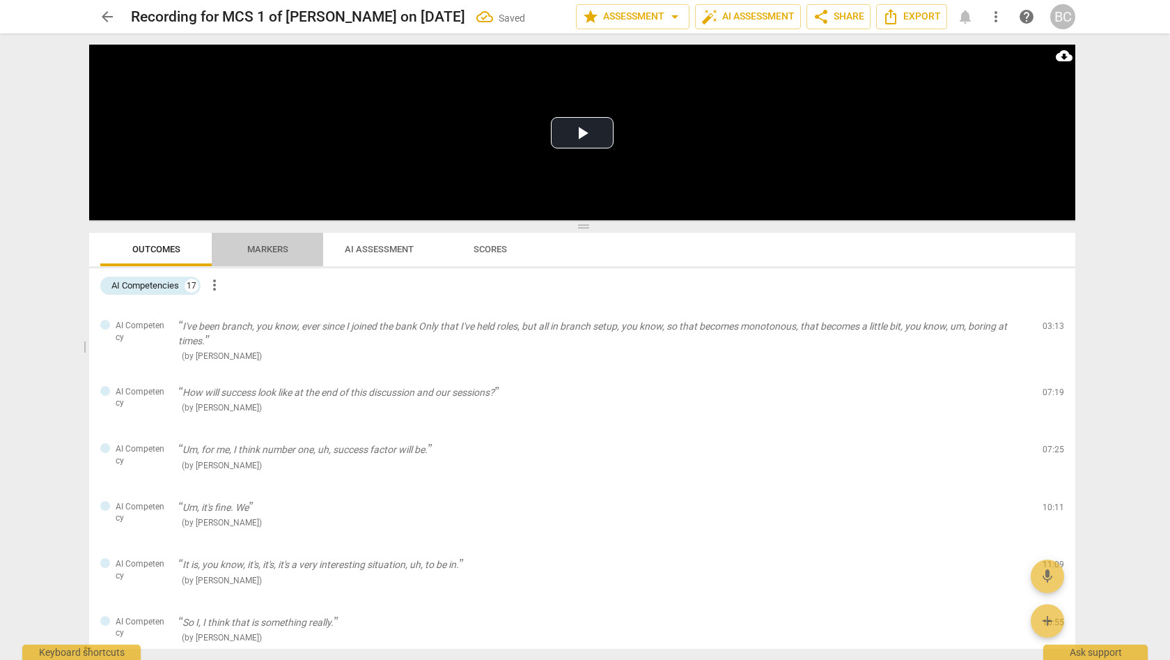
click at [270, 248] on span "Markers" at bounding box center [267, 249] width 41 height 10
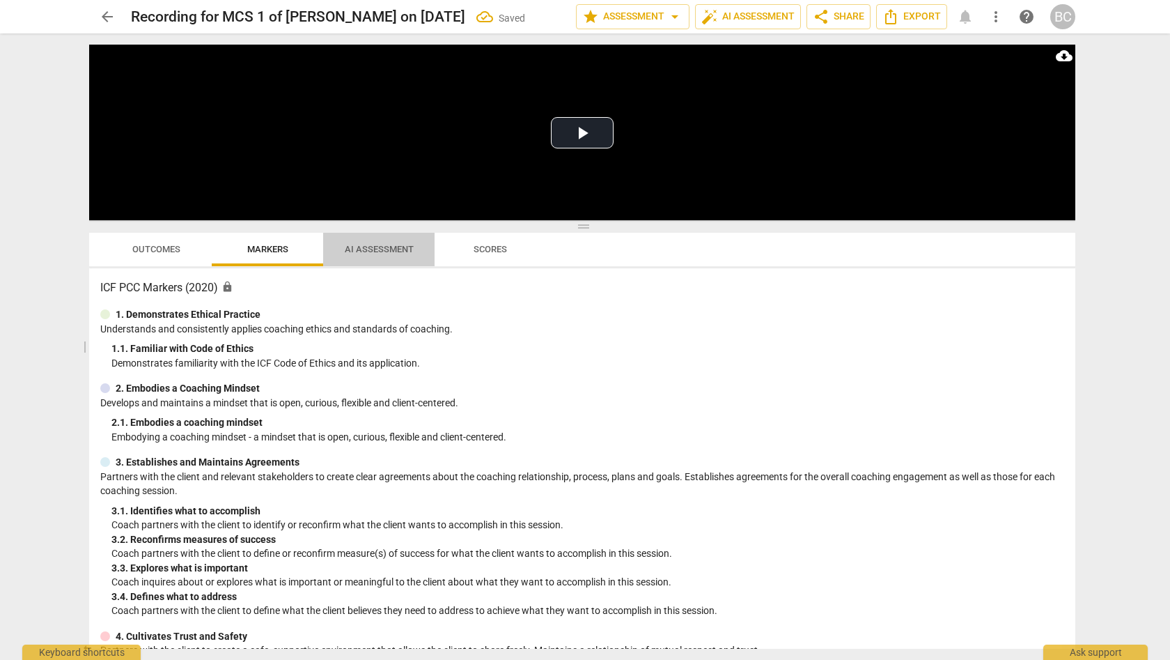
click at [373, 246] on span "AI Assessment" at bounding box center [379, 249] width 69 height 10
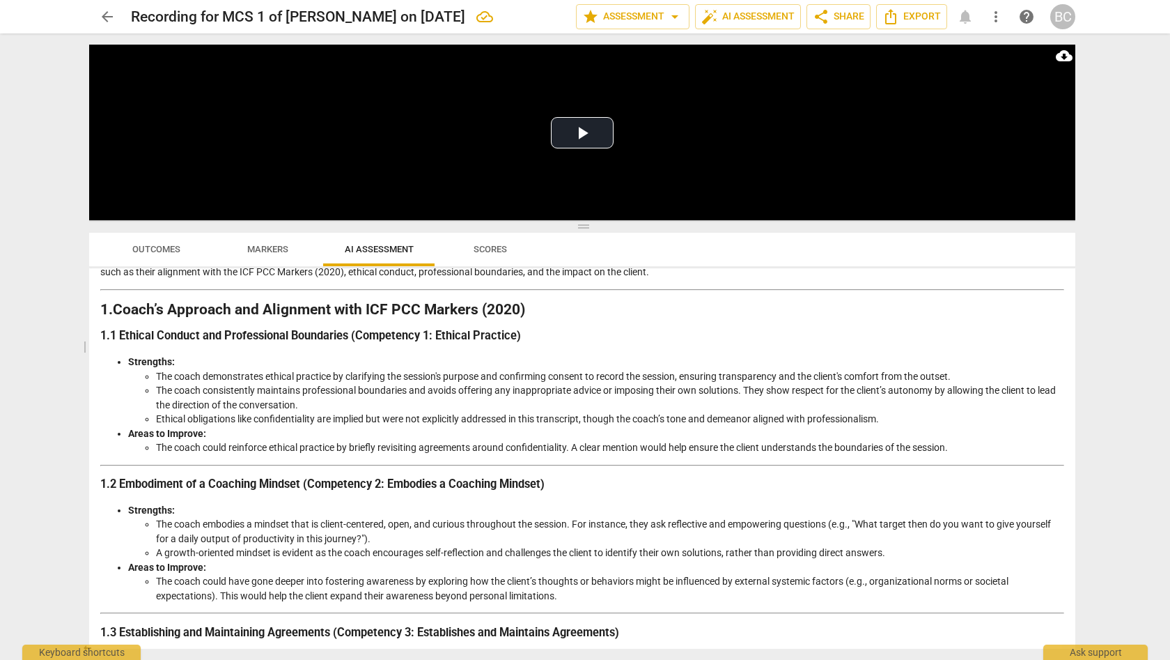
scroll to position [0, 0]
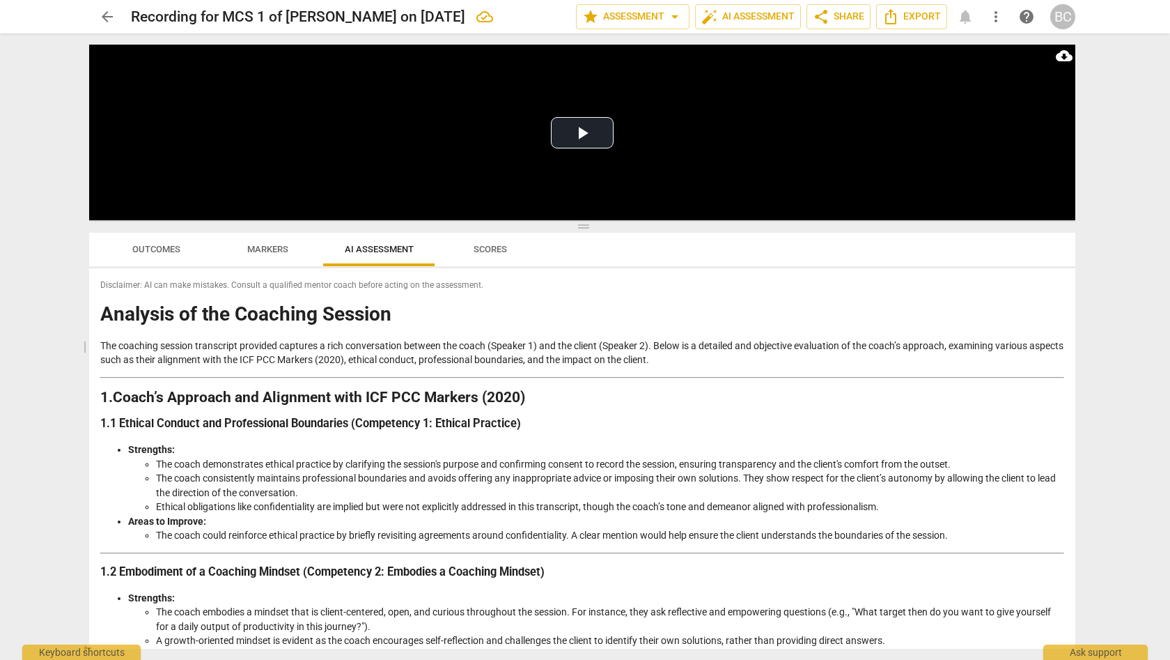
click at [495, 250] on span "Scores" at bounding box center [490, 249] width 33 height 10
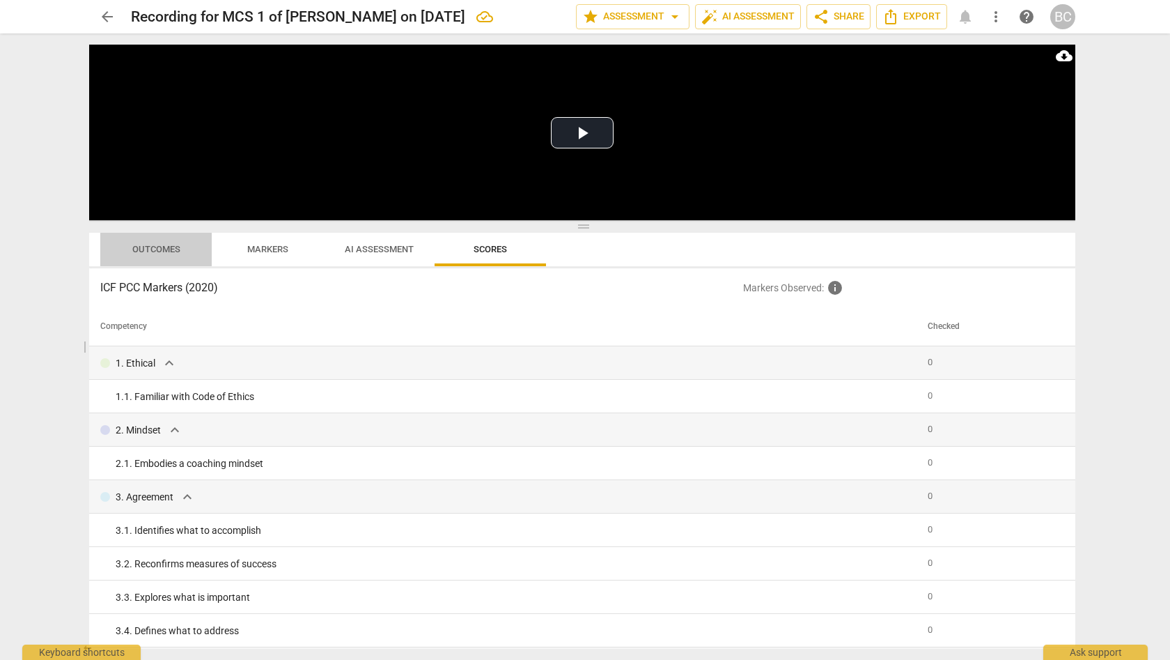
click at [154, 249] on span "Outcomes" at bounding box center [156, 249] width 48 height 10
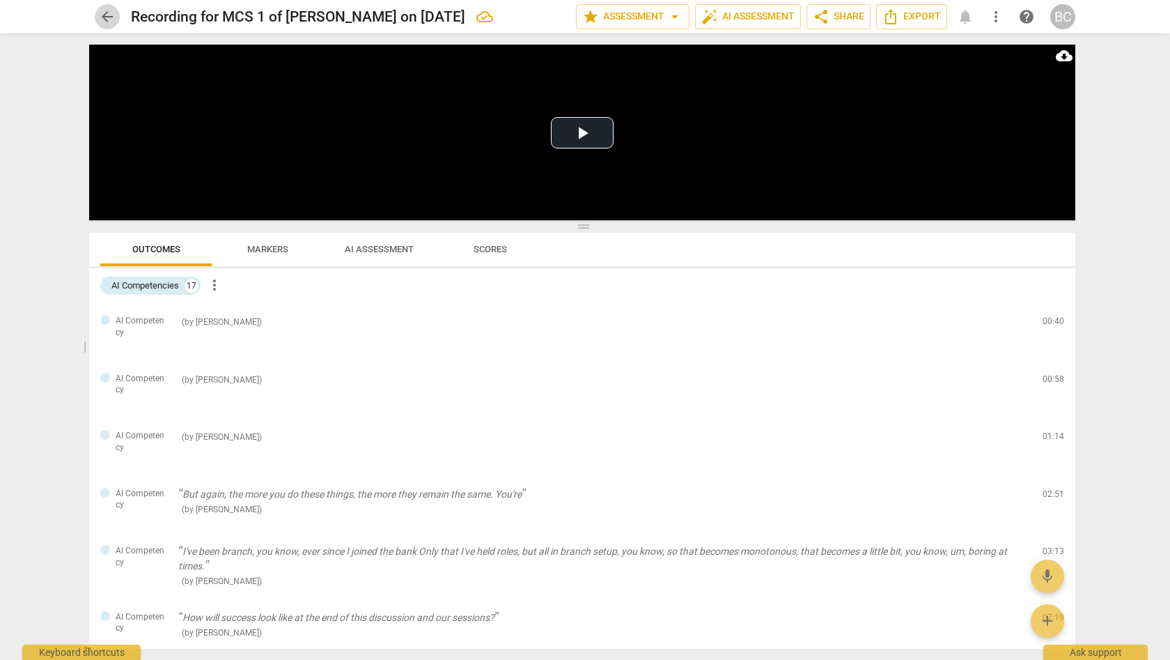
click at [105, 13] on span "arrow_back" at bounding box center [107, 16] width 17 height 17
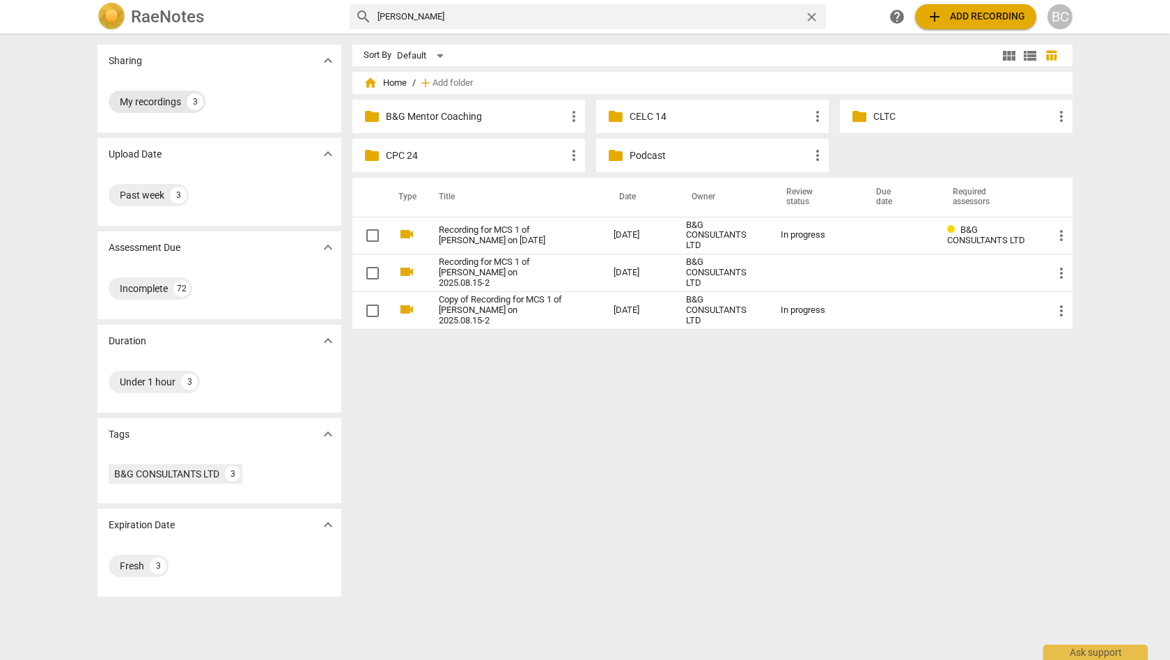
click at [192, 95] on div "3" at bounding box center [195, 101] width 17 height 17
click at [454, 16] on input "[PERSON_NAME]" at bounding box center [588, 17] width 421 height 22
type input "Grace"
click at [365, 15] on span "search" at bounding box center [363, 16] width 17 height 17
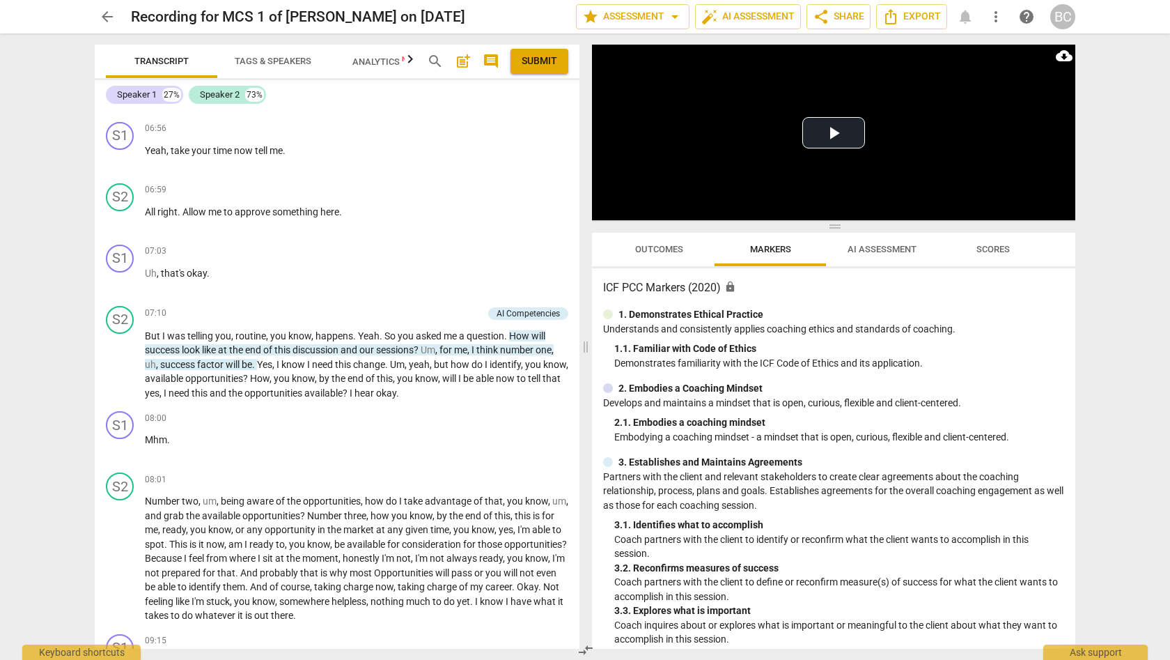
scroll to position [810, 0]
